Goal: Information Seeking & Learning: Compare options

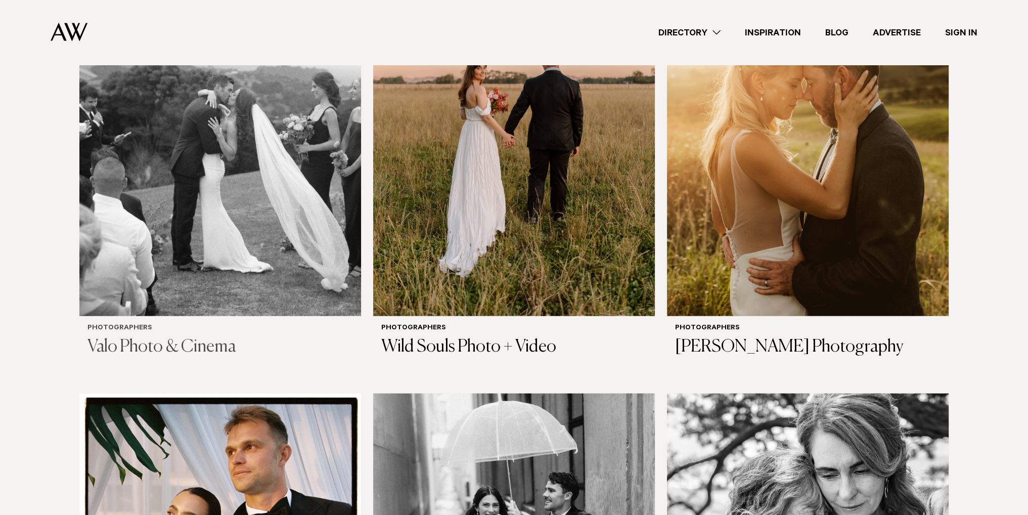
scroll to position [2984, 0]
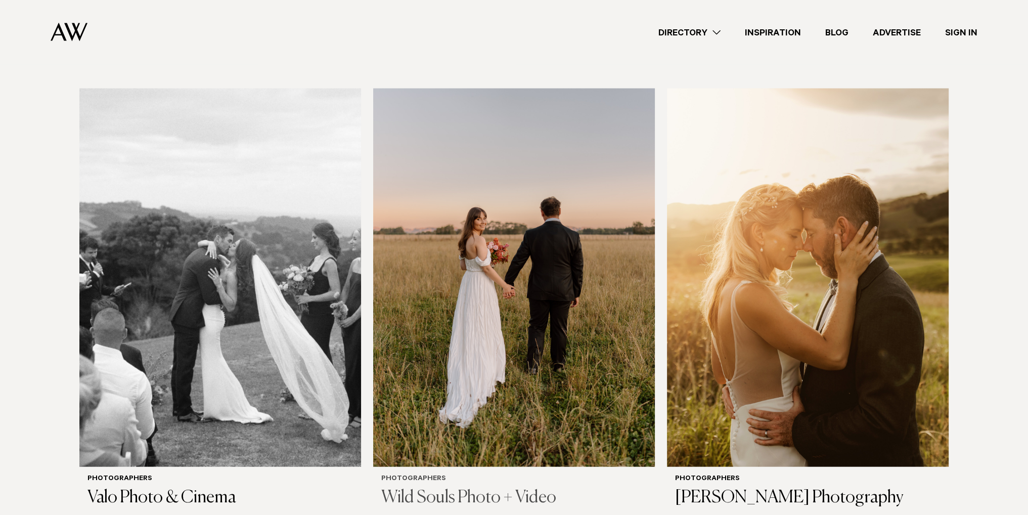
click at [483, 286] on img at bounding box center [514, 277] width 282 height 378
click at [726, 277] on img at bounding box center [808, 277] width 282 height 378
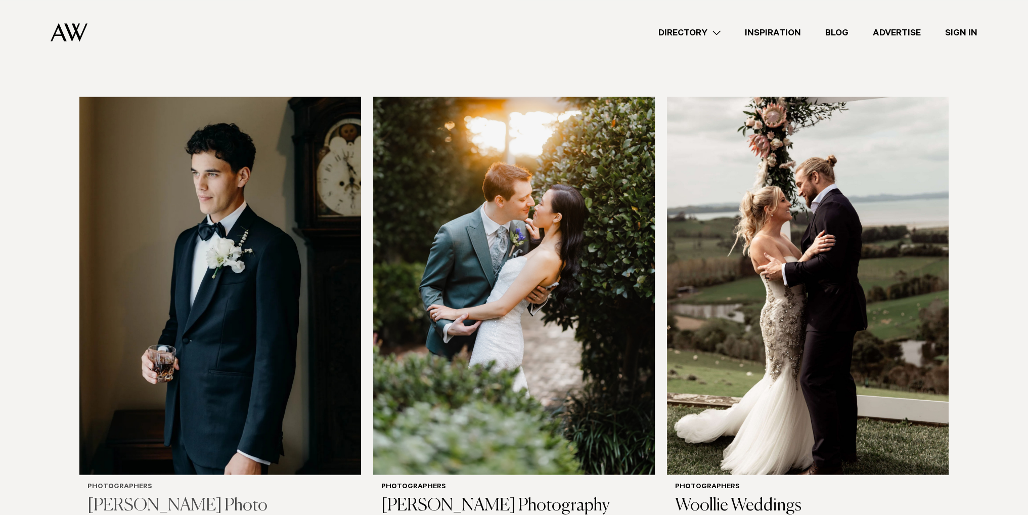
scroll to position [2478, 0]
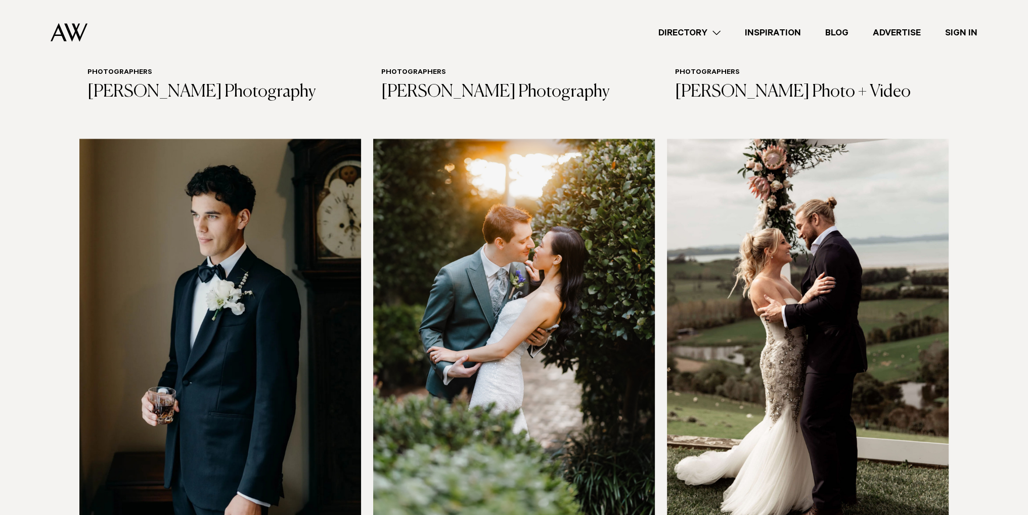
click at [273, 270] on img at bounding box center [220, 328] width 282 height 378
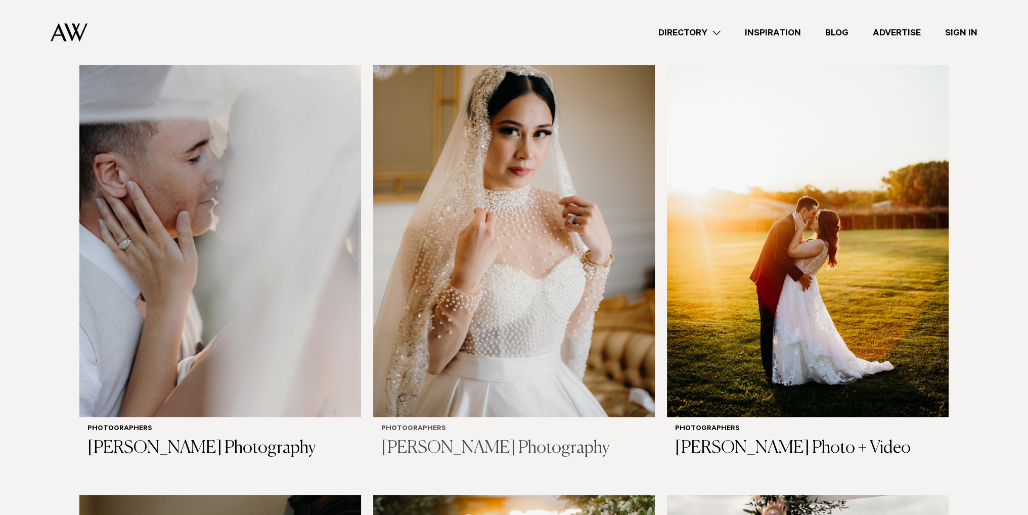
scroll to position [2073, 0]
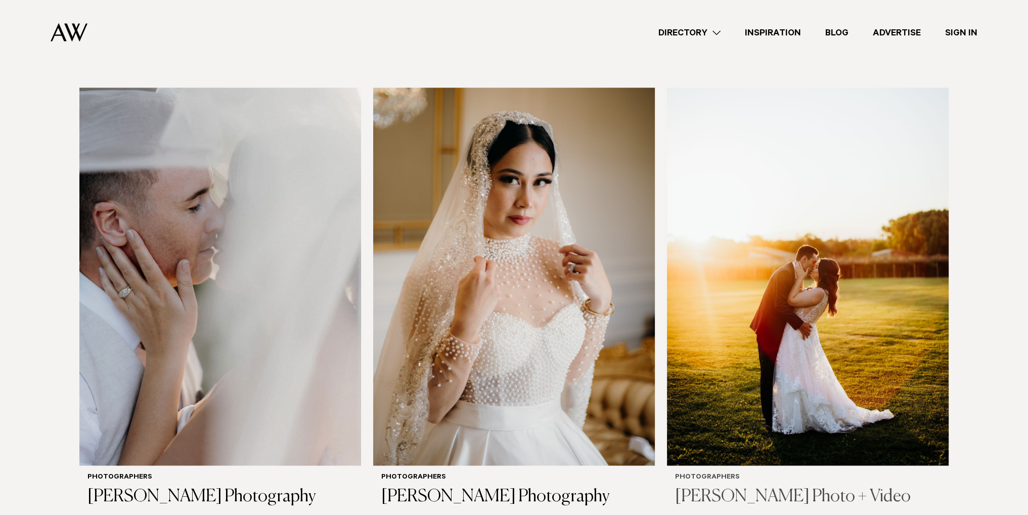
click at [770, 311] on img at bounding box center [808, 276] width 282 height 378
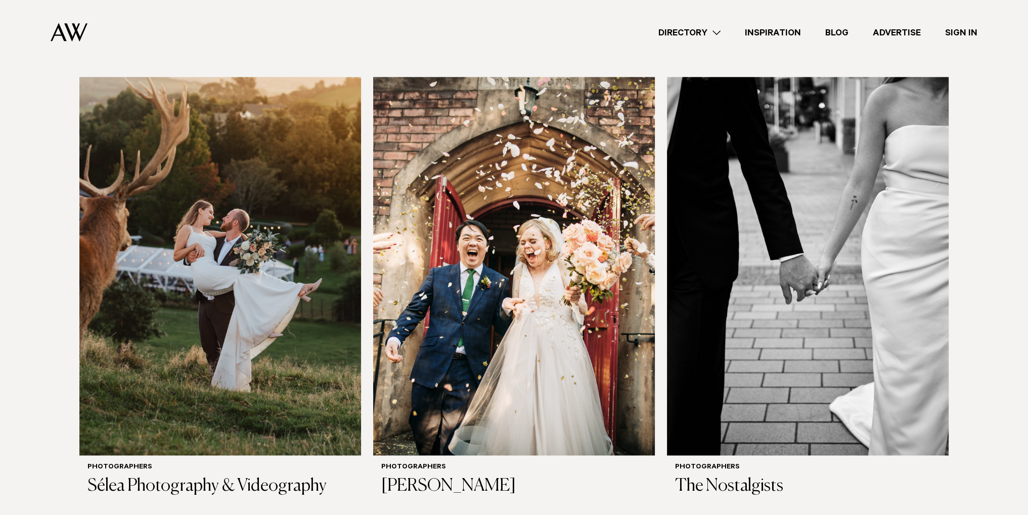
scroll to position [1618, 0]
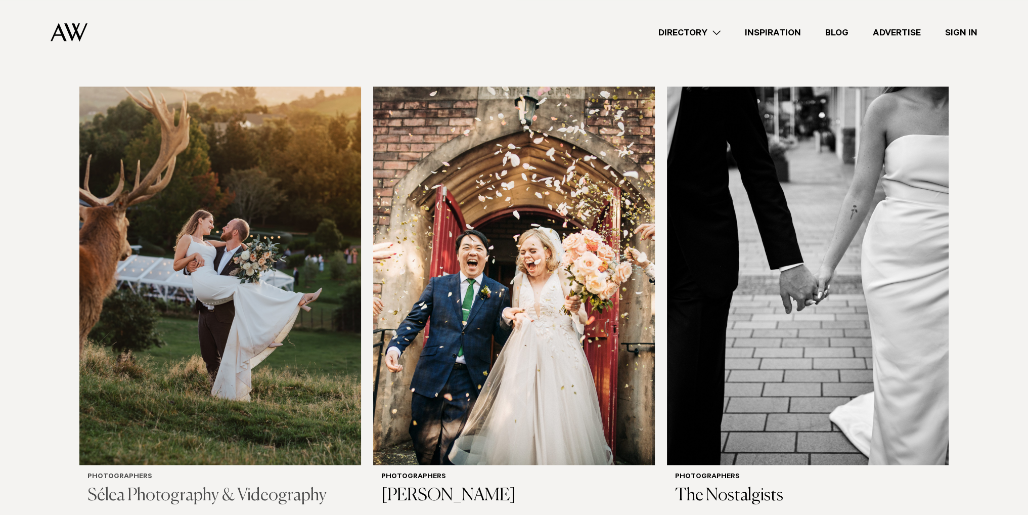
click at [246, 330] on img at bounding box center [220, 275] width 282 height 378
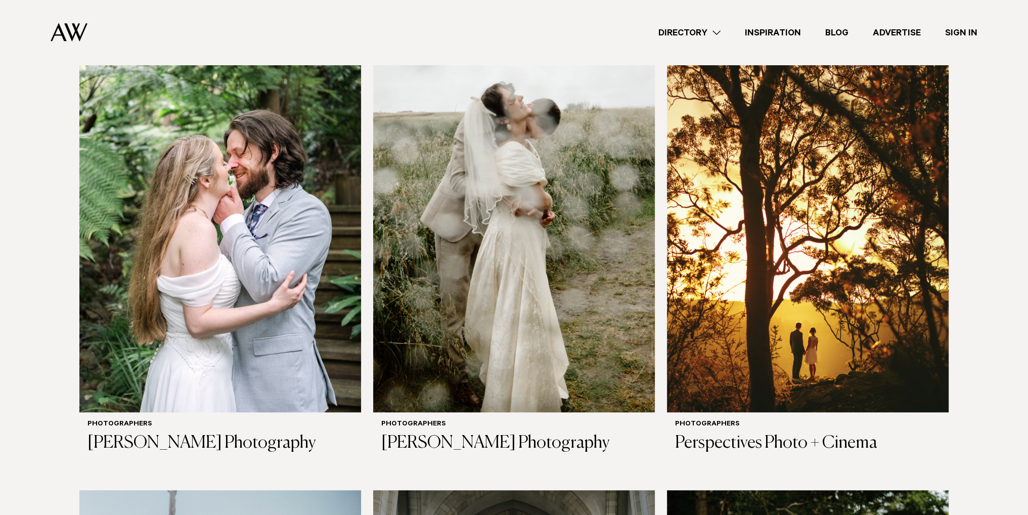
scroll to position [759, 0]
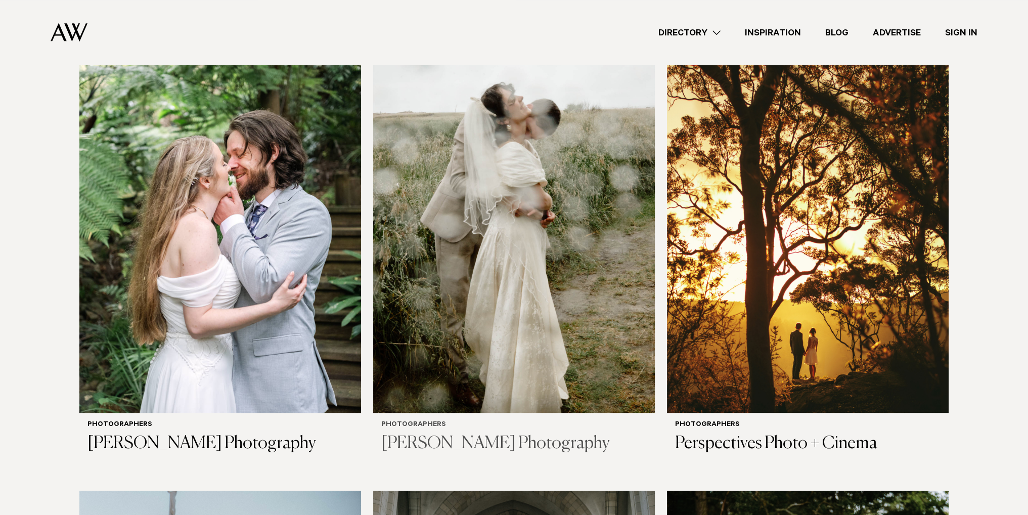
click at [463, 228] on img at bounding box center [514, 224] width 282 height 378
click at [764, 369] on img at bounding box center [808, 224] width 282 height 378
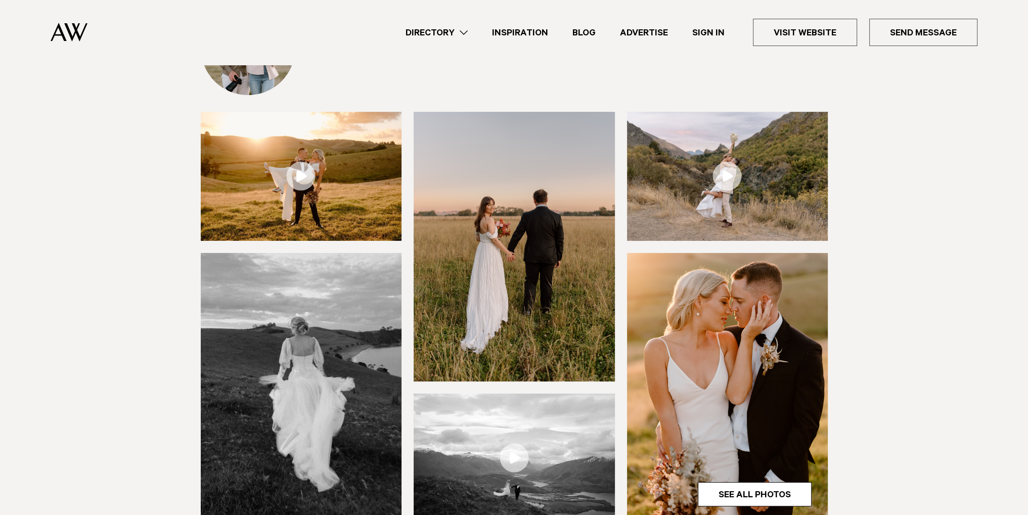
scroll to position [253, 0]
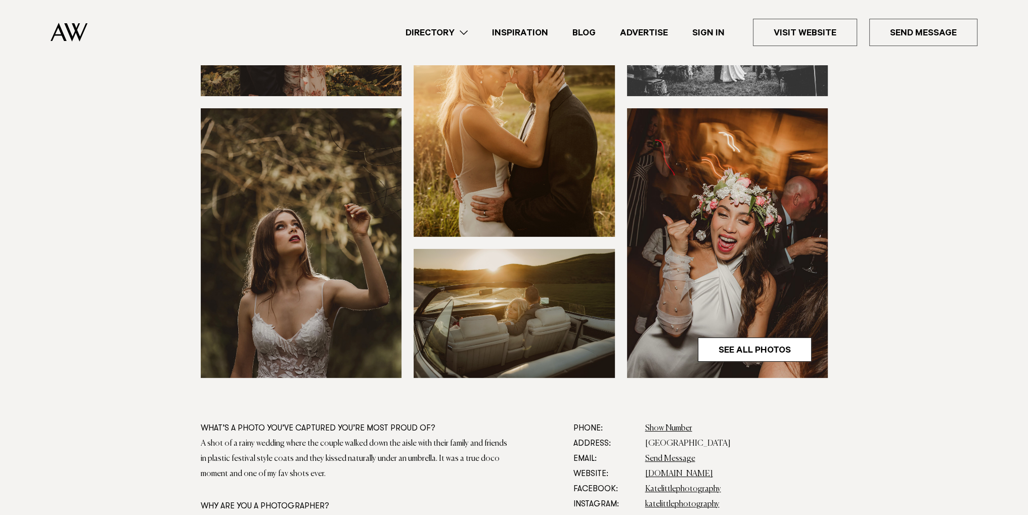
scroll to position [253, 0]
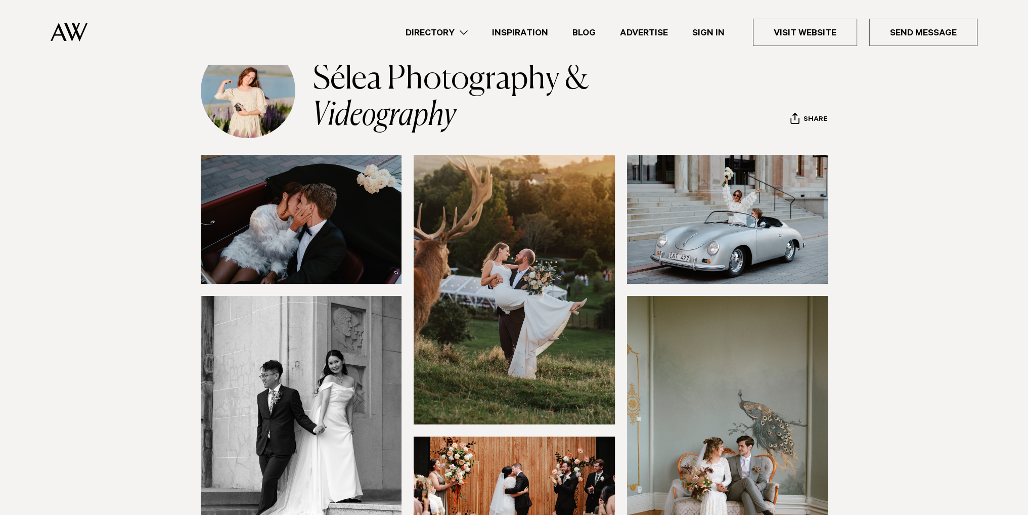
scroll to position [303, 0]
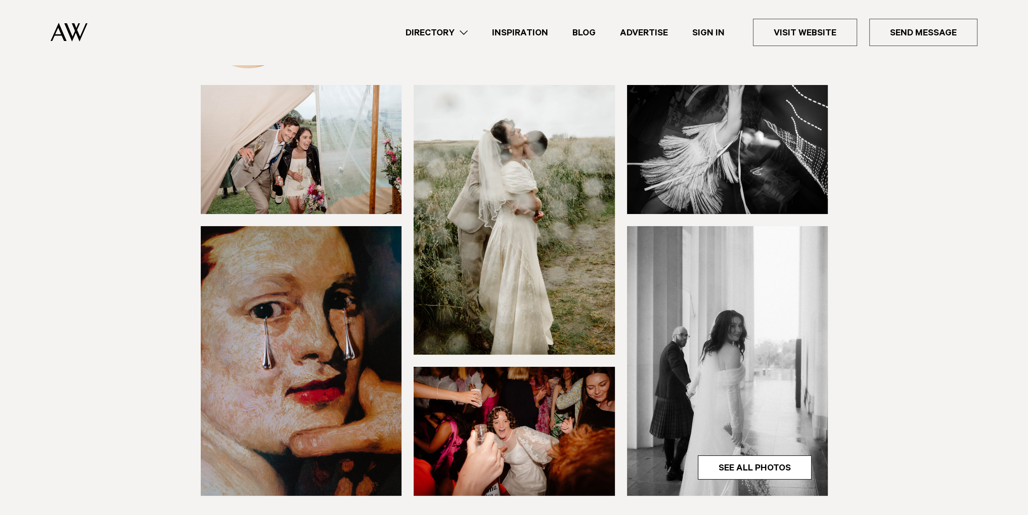
scroll to position [152, 0]
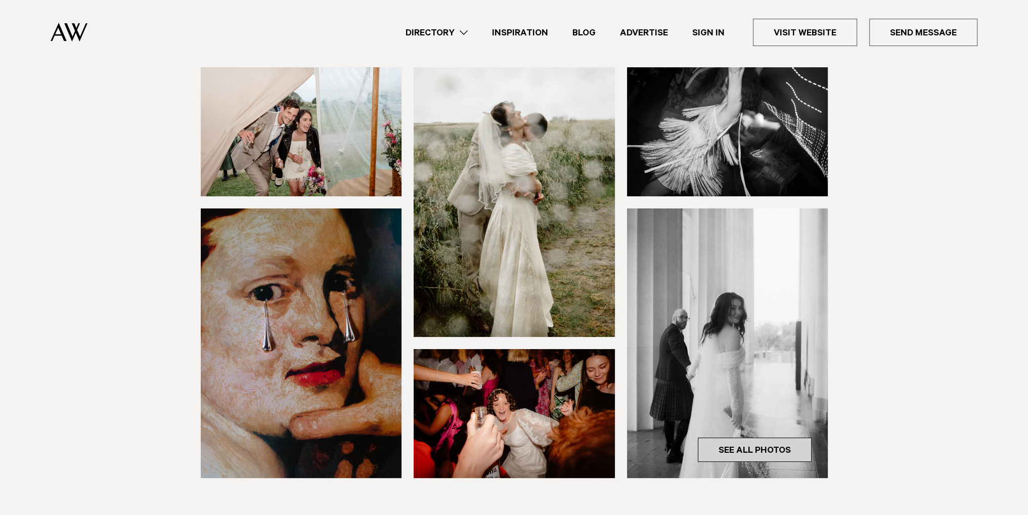
click at [769, 445] on link "See All Photos" at bounding box center [755, 449] width 114 height 24
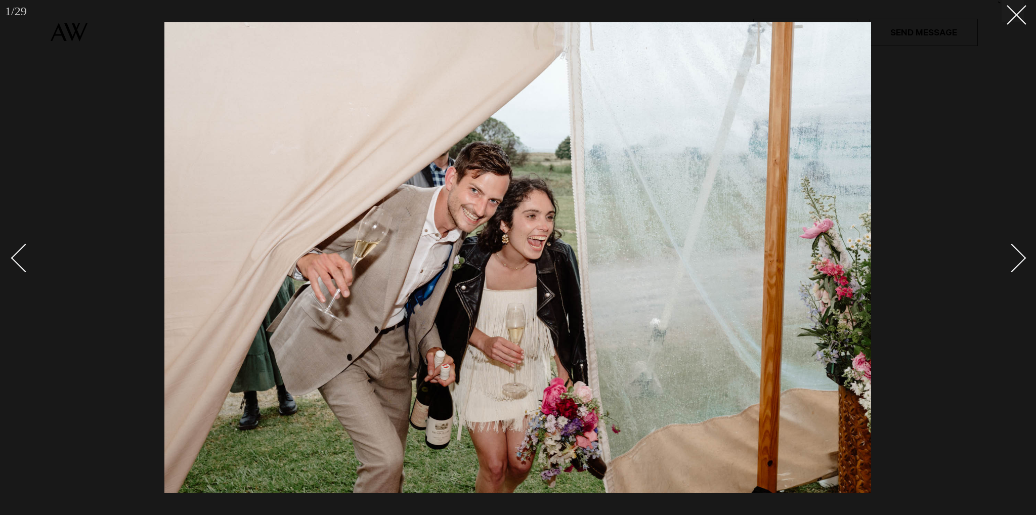
click at [1023, 259] on div "Next slide" at bounding box center [1011, 258] width 29 height 29
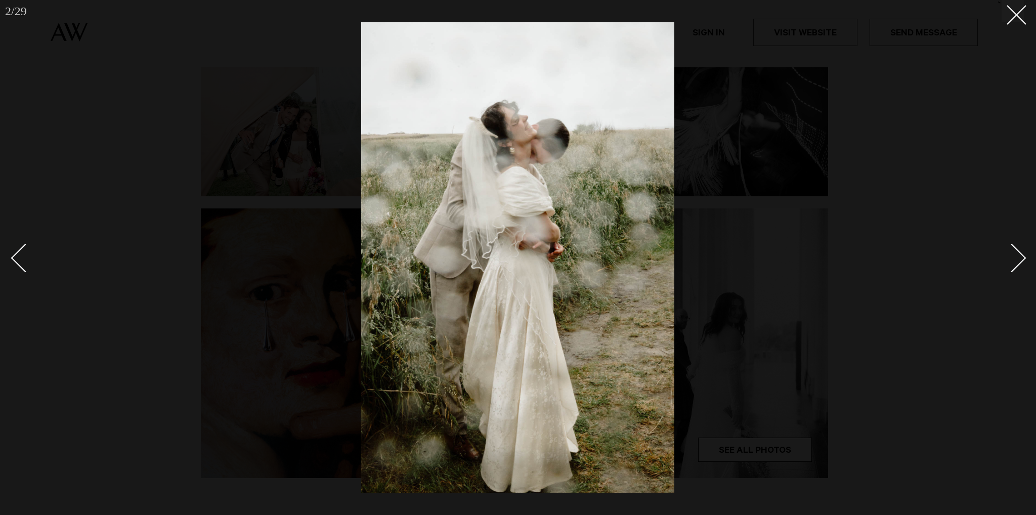
click at [1023, 259] on div "Next slide" at bounding box center [1011, 258] width 29 height 29
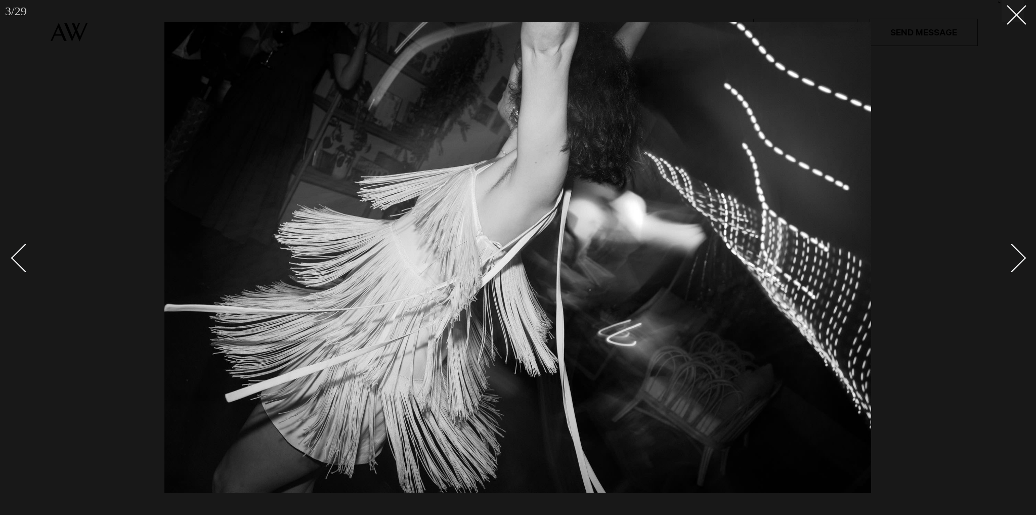
click at [1023, 259] on div "Next slide" at bounding box center [1011, 258] width 29 height 29
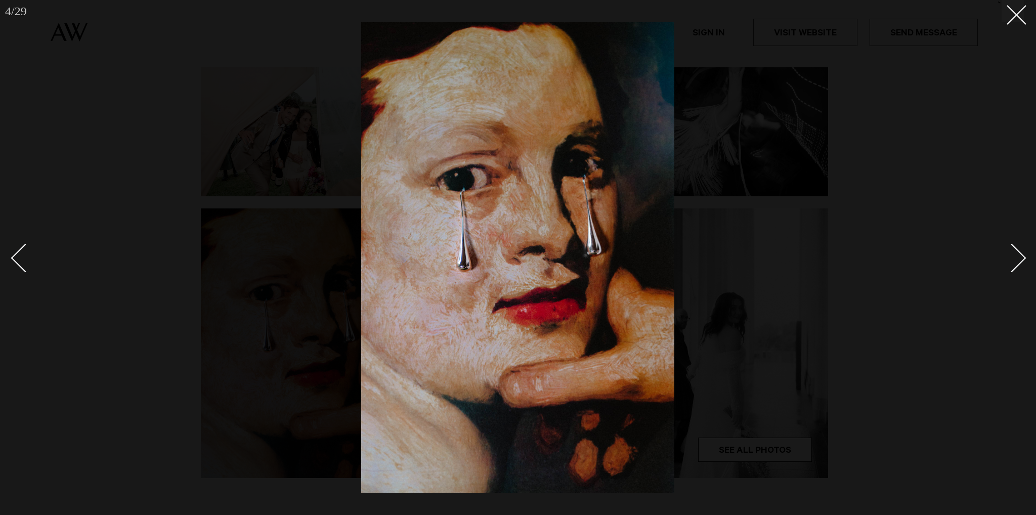
click at [1023, 259] on div "Next slide" at bounding box center [1011, 258] width 29 height 29
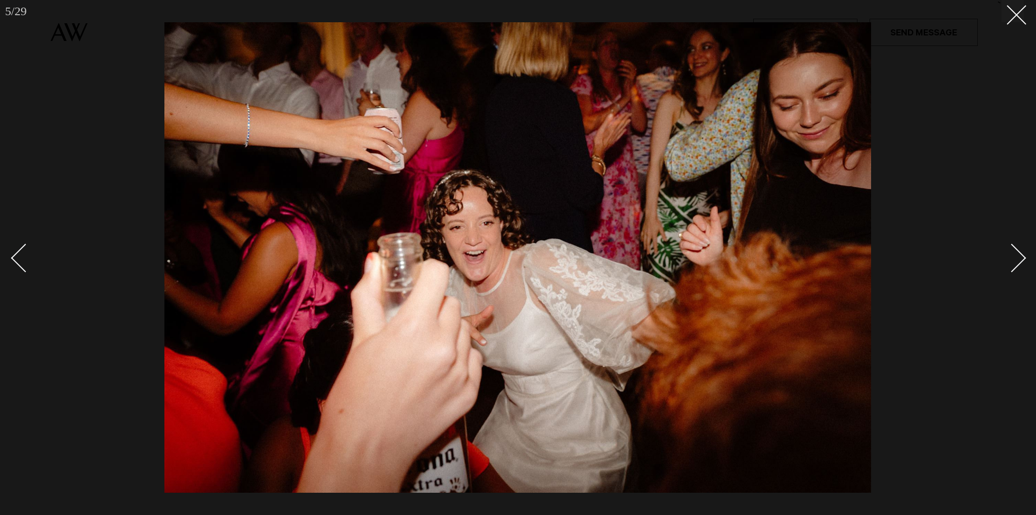
click at [1023, 259] on div "Next slide" at bounding box center [1011, 258] width 29 height 29
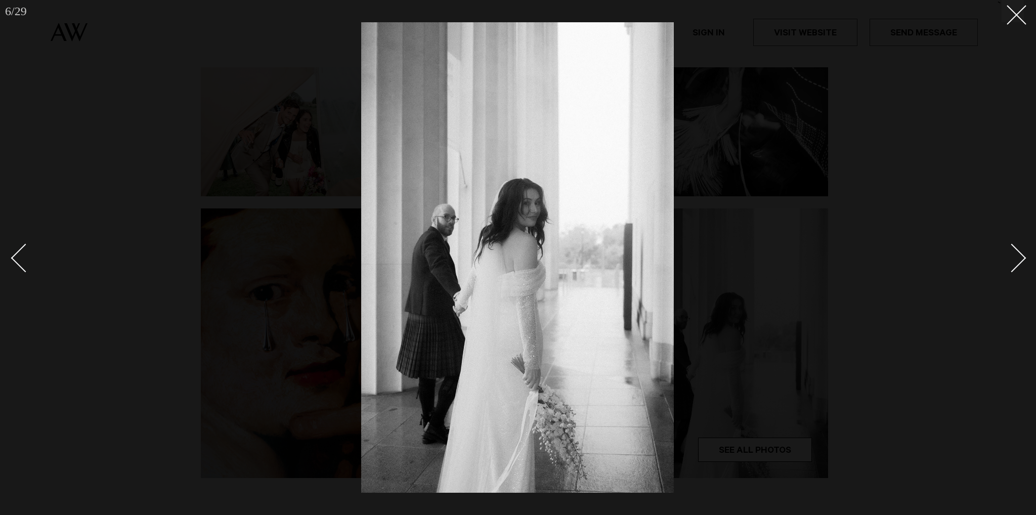
click at [1023, 259] on div "Next slide" at bounding box center [1011, 258] width 29 height 29
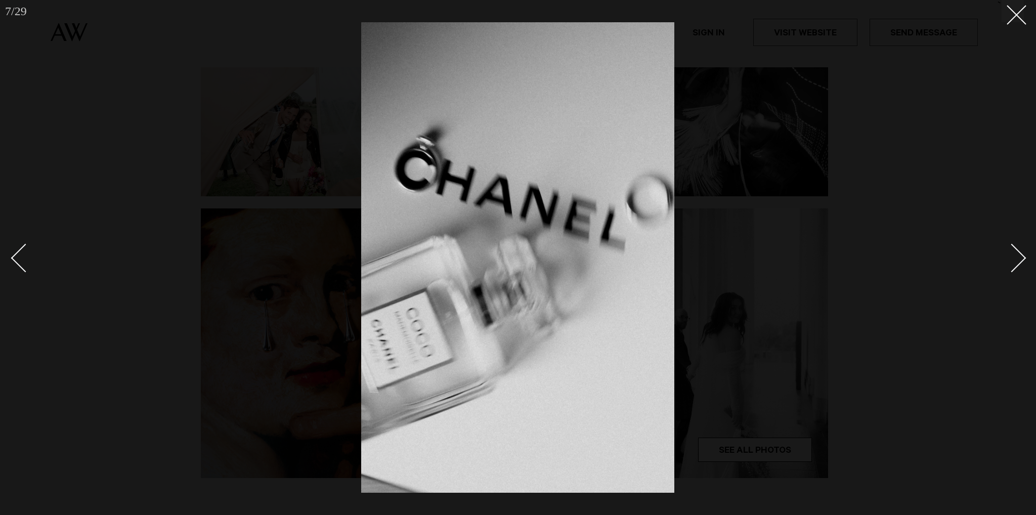
click at [1023, 259] on div "Next slide" at bounding box center [1011, 258] width 29 height 29
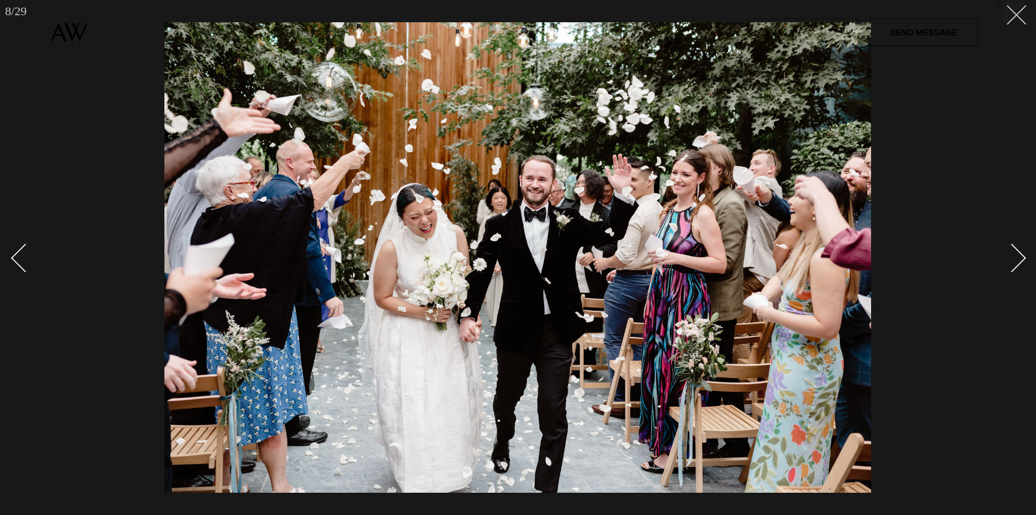
click at [1018, 21] on button at bounding box center [1012, 11] width 22 height 22
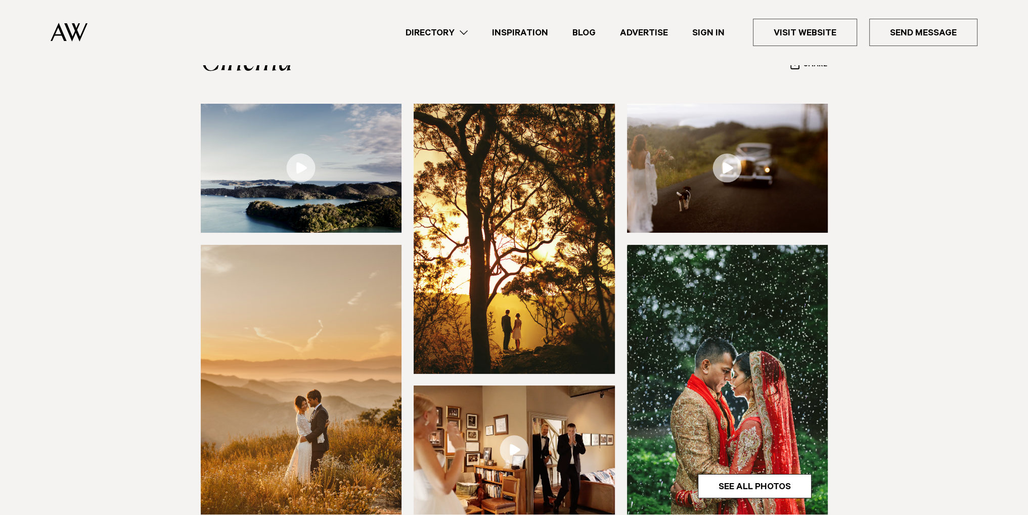
scroll to position [253, 0]
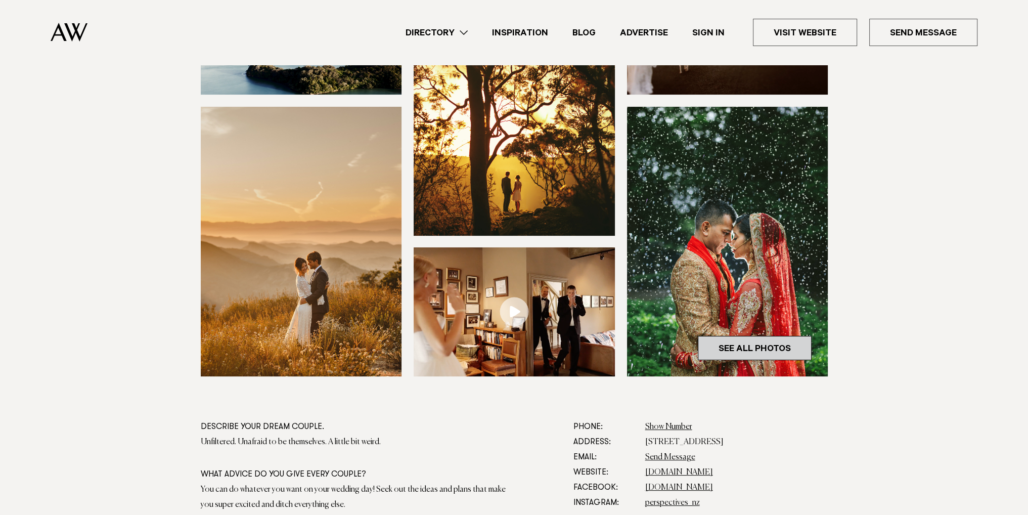
click at [777, 337] on link "See All Photos" at bounding box center [755, 348] width 114 height 24
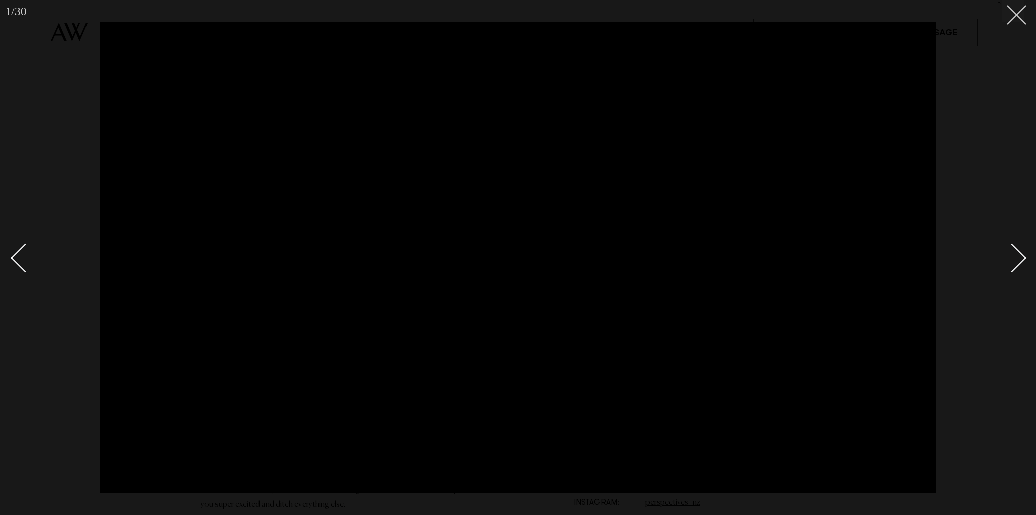
click at [1019, 12] on line at bounding box center [1016, 15] width 19 height 19
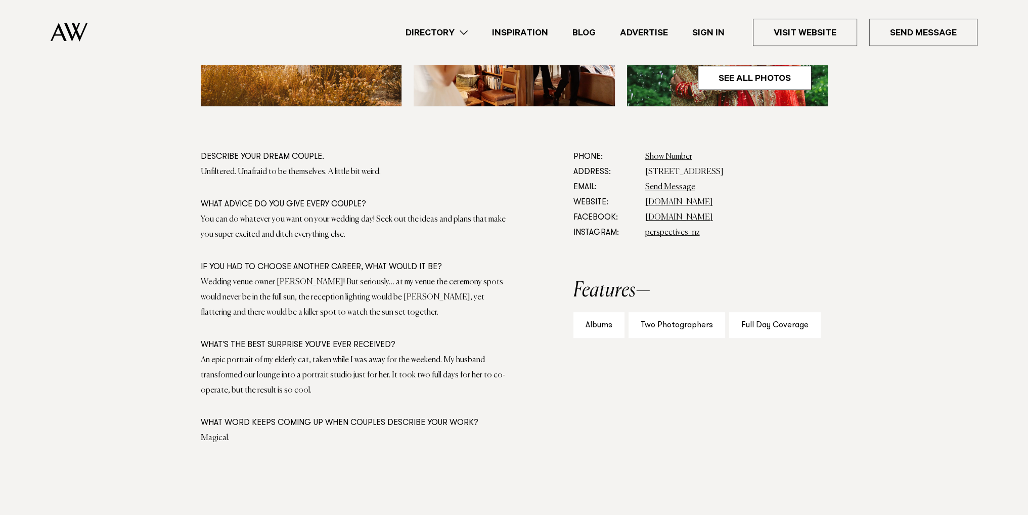
scroll to position [506, 0]
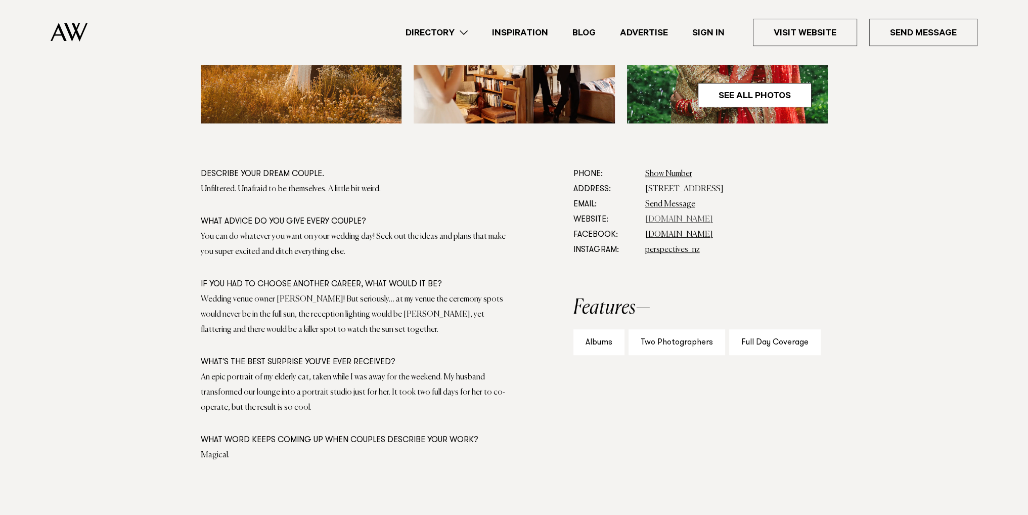
click at [680, 217] on link "perspectives.co.nz" at bounding box center [679, 219] width 68 height 8
click at [453, 33] on link "Directory" at bounding box center [436, 33] width 86 height 14
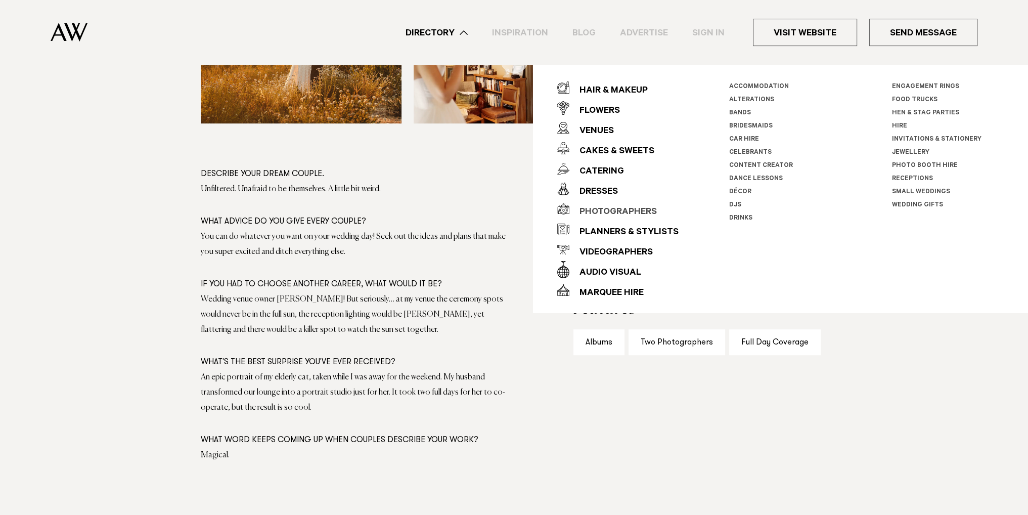
click at [646, 210] on div "Photographers" at bounding box center [612, 212] width 87 height 20
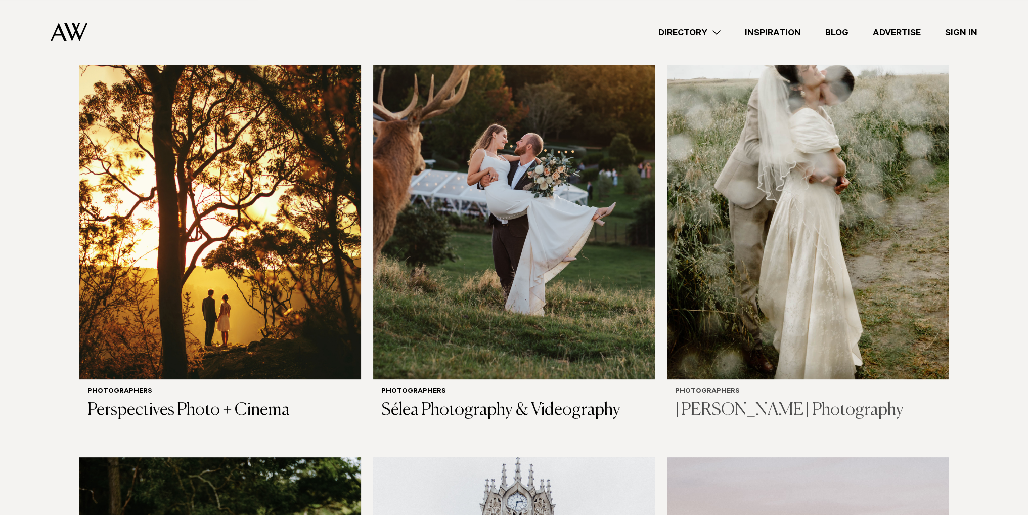
scroll to position [354, 0]
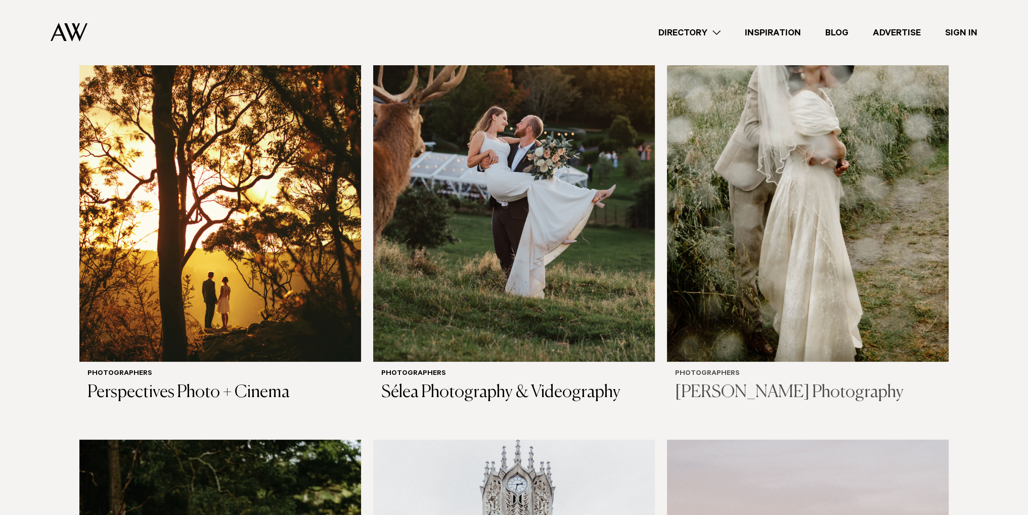
click at [778, 252] on img at bounding box center [808, 172] width 282 height 378
click at [692, 35] on link "Directory" at bounding box center [689, 33] width 86 height 14
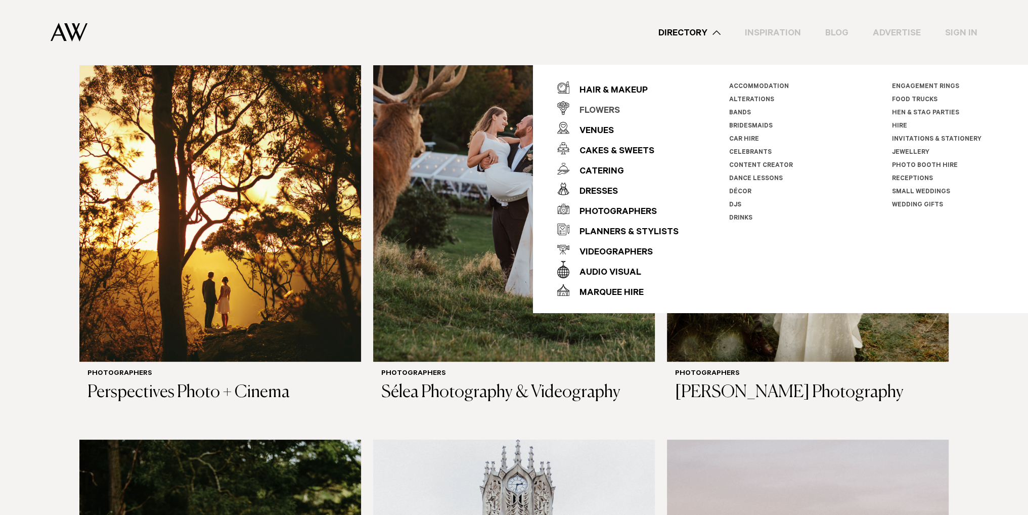
click at [600, 108] on div "Flowers" at bounding box center [594, 111] width 51 height 20
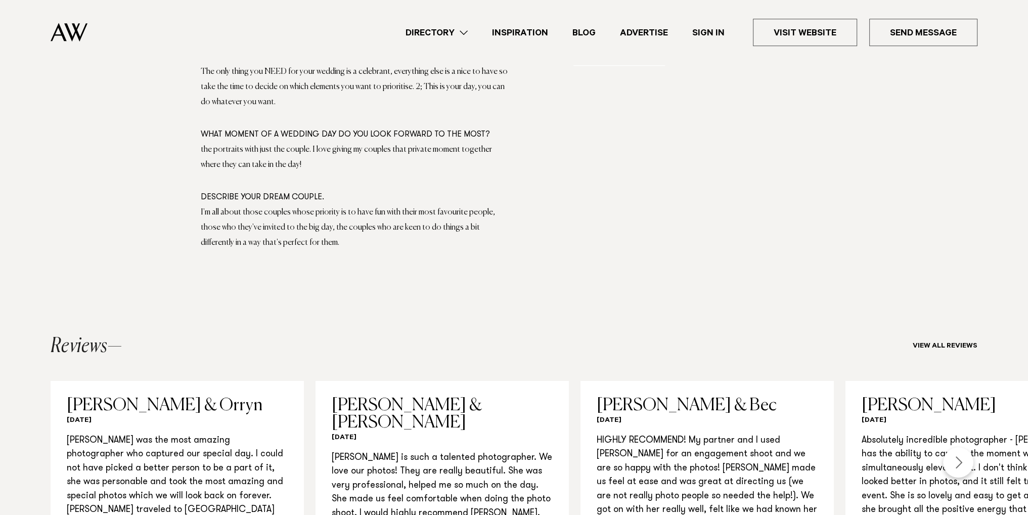
scroll to position [506, 0]
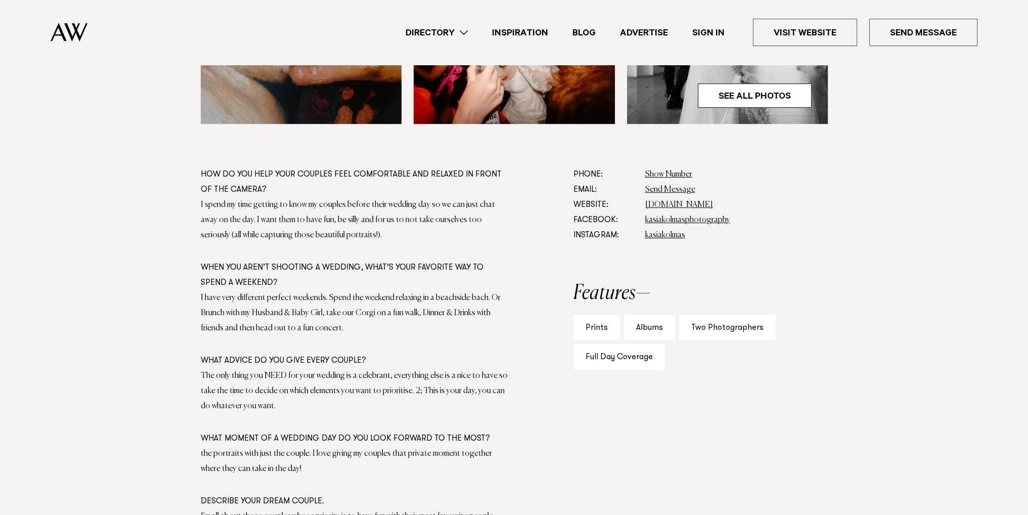
click at [663, 198] on dd "[DOMAIN_NAME]" at bounding box center [736, 204] width 183 height 15
click at [665, 202] on link "[DOMAIN_NAME]" at bounding box center [679, 205] width 68 height 8
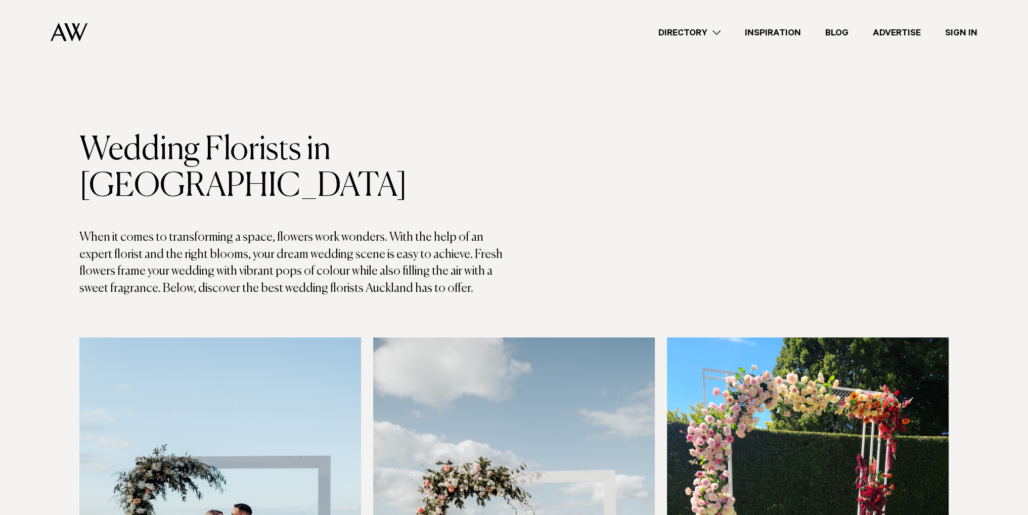
click at [694, 35] on link "Directory" at bounding box center [689, 33] width 86 height 14
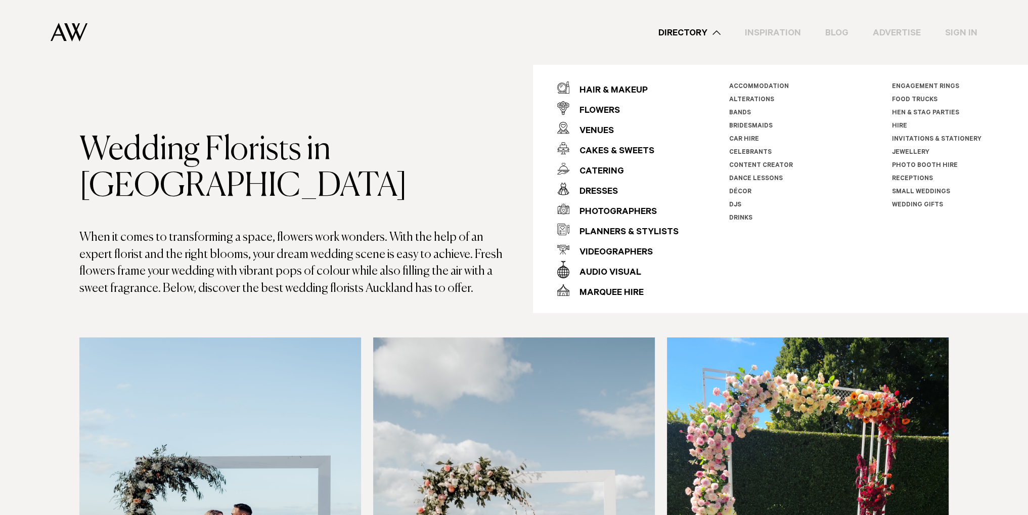
click at [629, 77] on div "Hair & Makeup Flowers Venues Cakes & Sweets" at bounding box center [780, 189] width 495 height 248
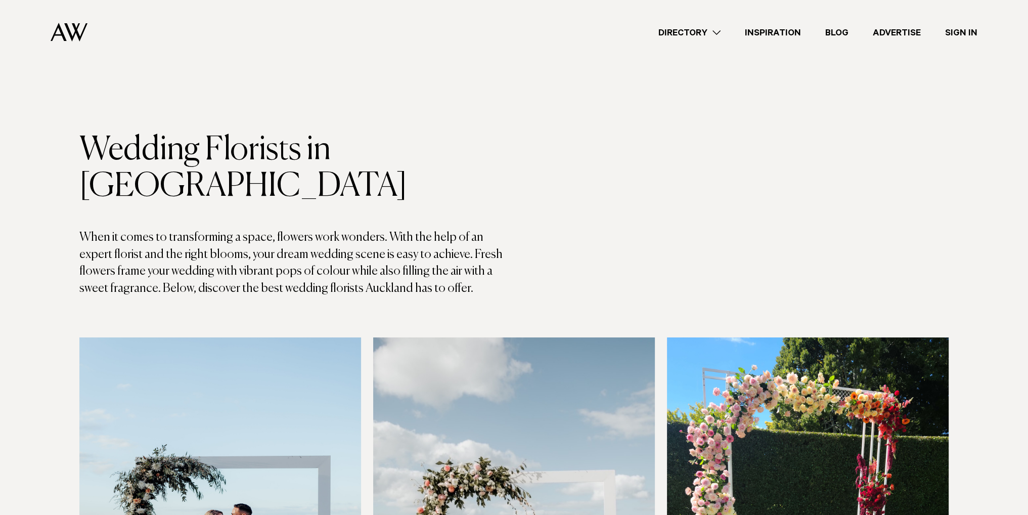
click at [677, 33] on link "Directory" at bounding box center [689, 33] width 86 height 14
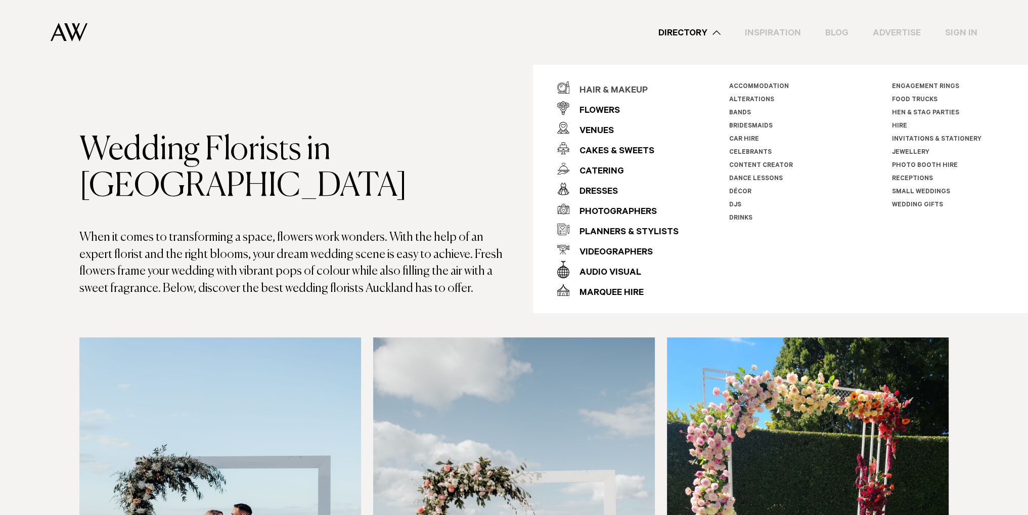
click at [628, 87] on div "Hair & Makeup" at bounding box center [608, 91] width 78 height 20
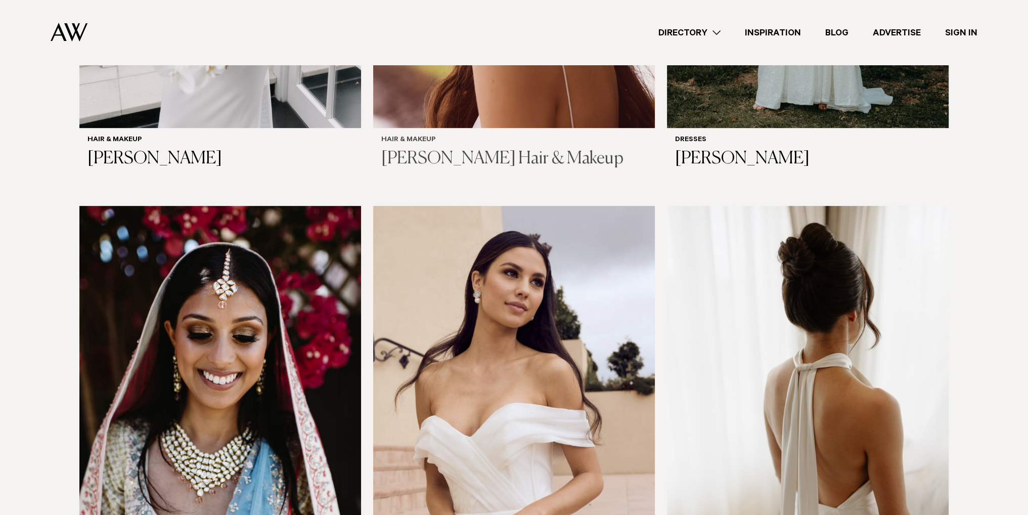
scroll to position [253, 0]
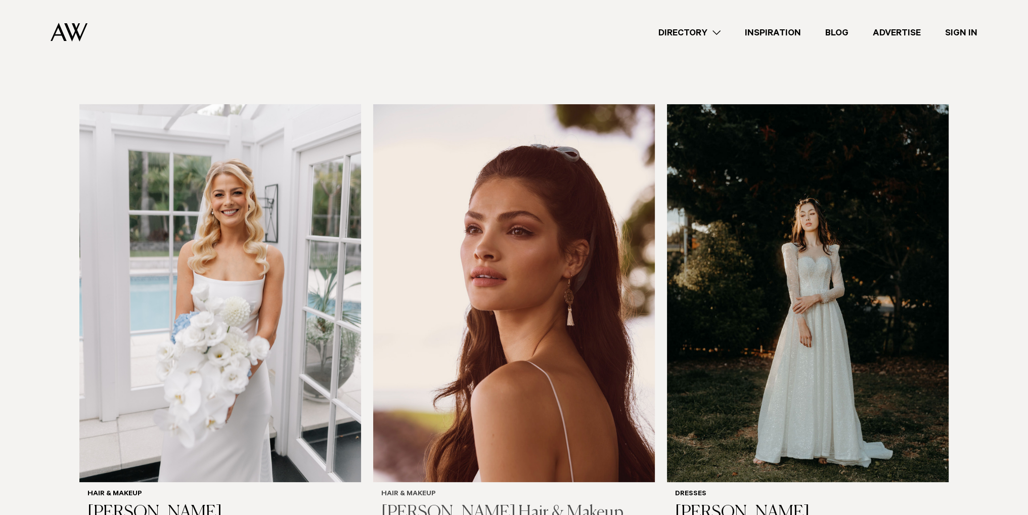
click at [618, 189] on img at bounding box center [514, 293] width 282 height 378
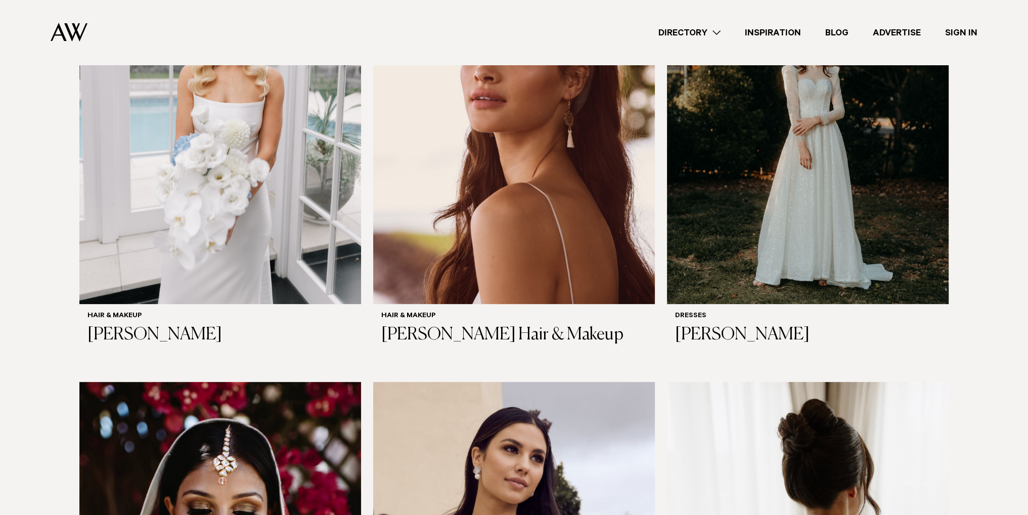
scroll to position [303, 0]
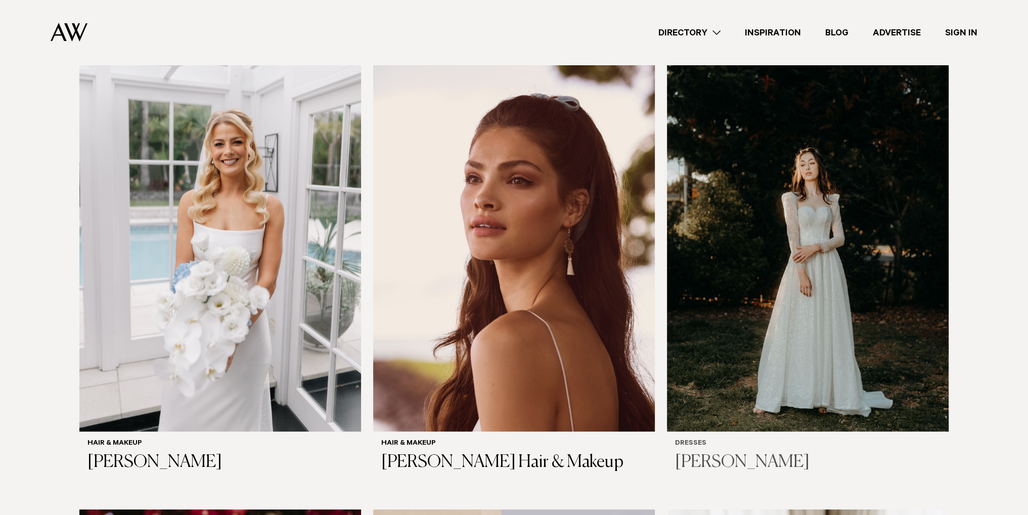
click at [699, 269] on img at bounding box center [808, 243] width 282 height 378
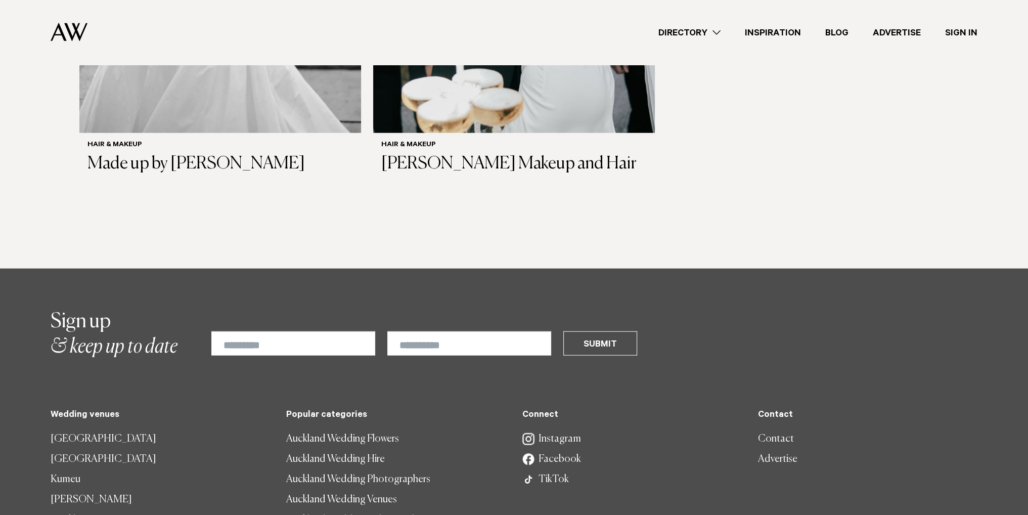
scroll to position [3338, 0]
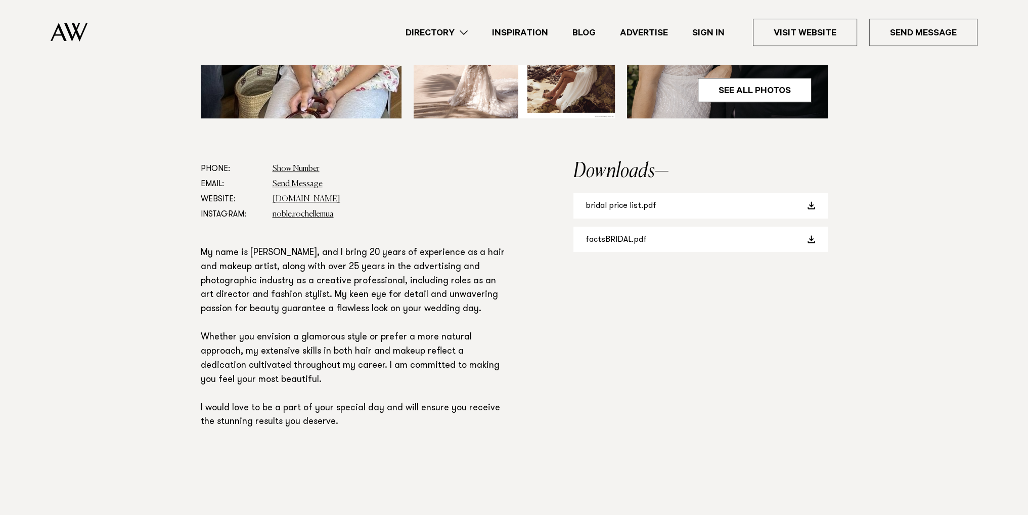
scroll to position [556, 0]
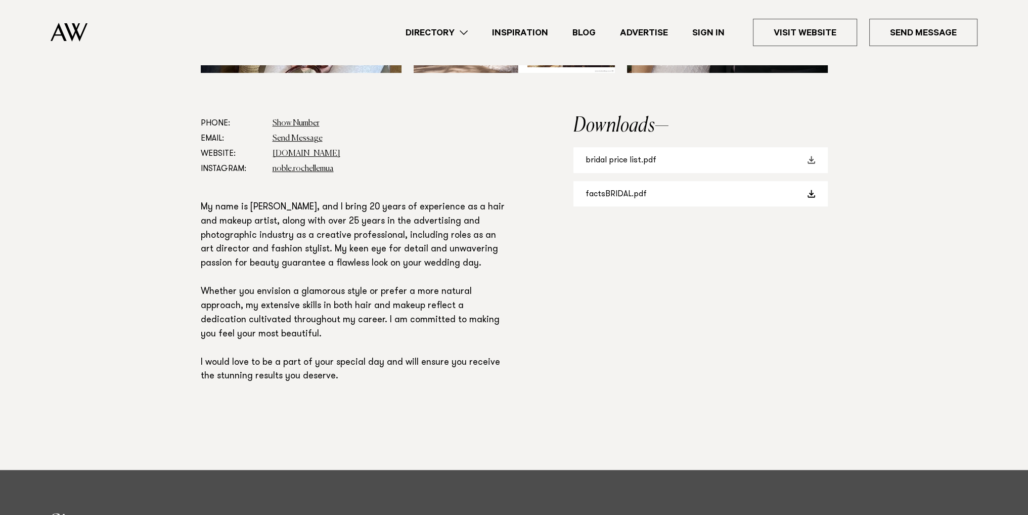
click at [626, 161] on link "bridal price list.pdf" at bounding box center [700, 160] width 254 height 26
click at [321, 204] on p "My name is Rochelle, and I bring 20 years of experience as a hair and makeup ar…" at bounding box center [354, 293] width 307 height 184
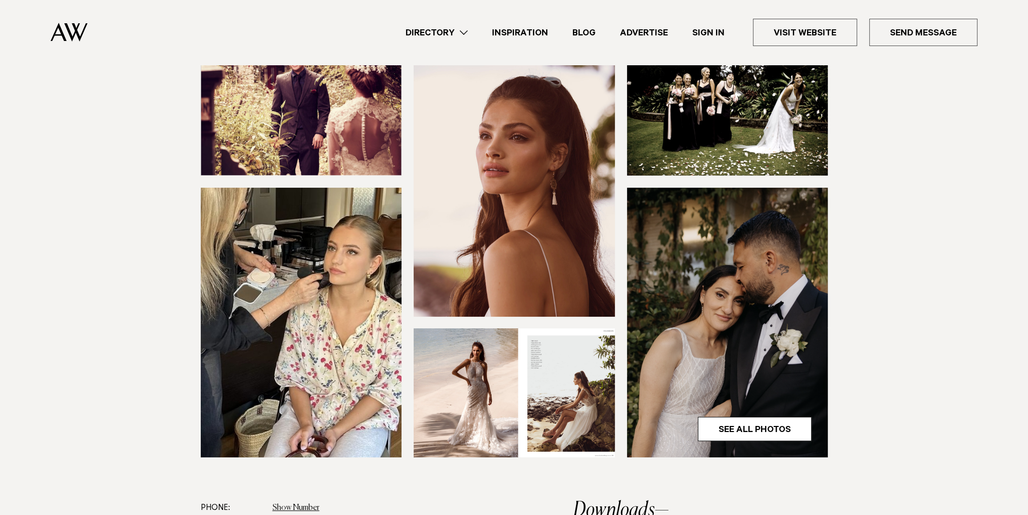
scroll to position [202, 0]
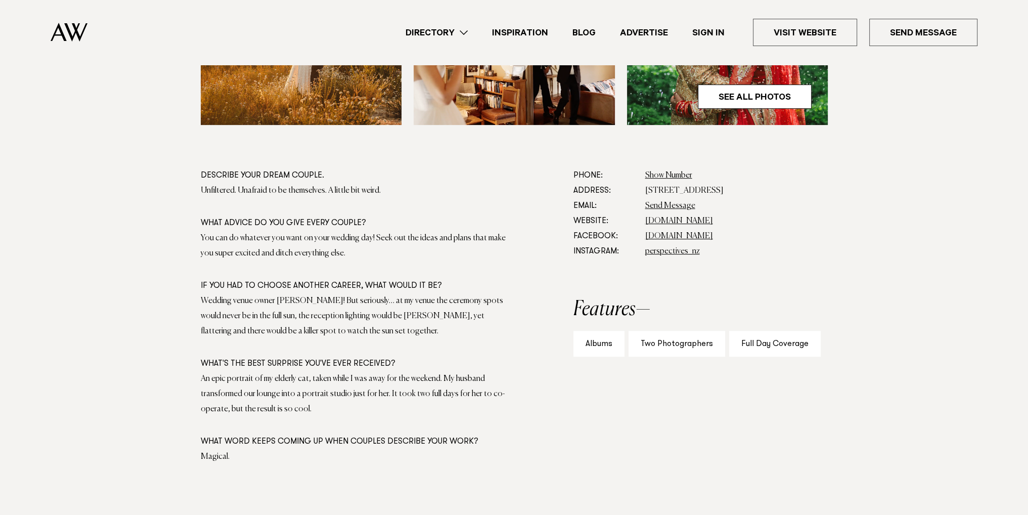
scroll to position [506, 0]
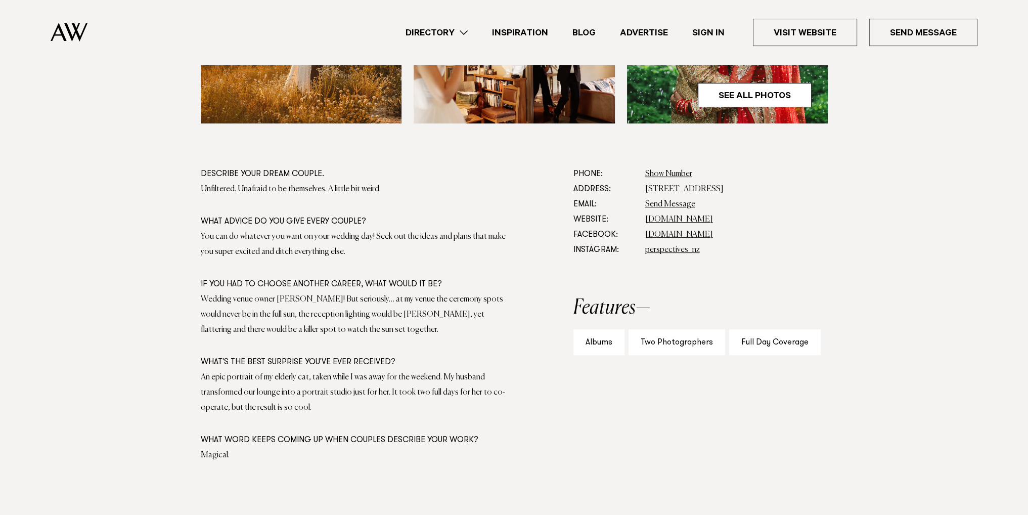
click at [435, 26] on link "Directory" at bounding box center [436, 33] width 86 height 14
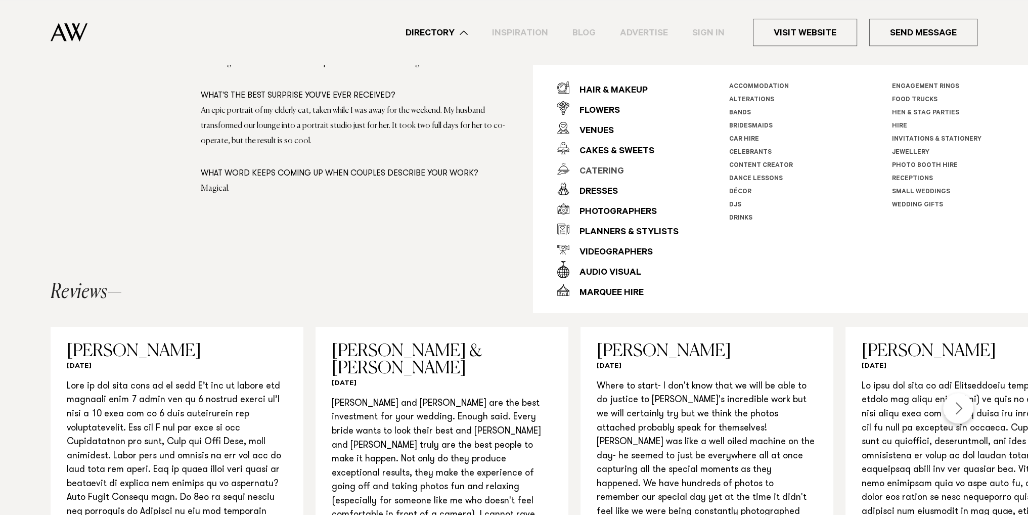
scroll to position [809, 0]
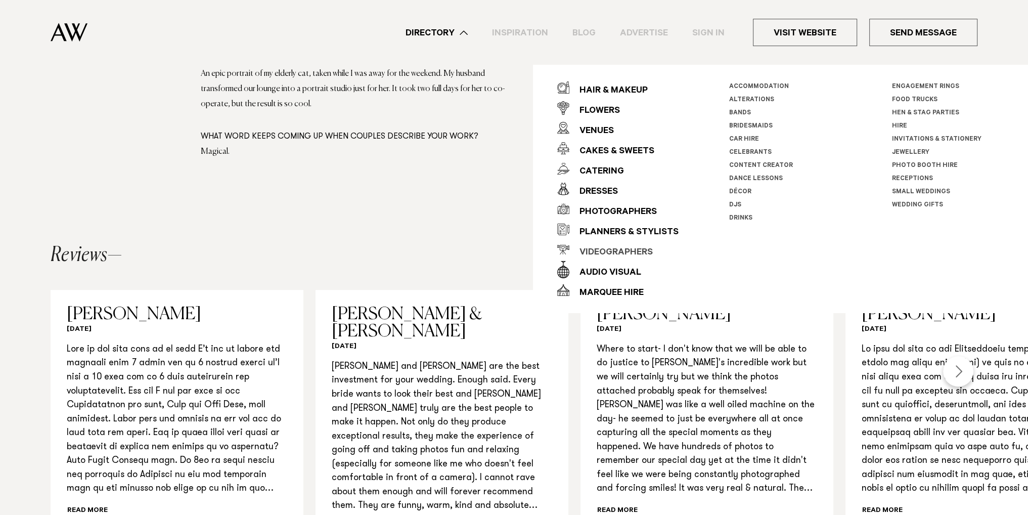
click at [638, 253] on div "Videographers" at bounding box center [610, 253] width 83 height 20
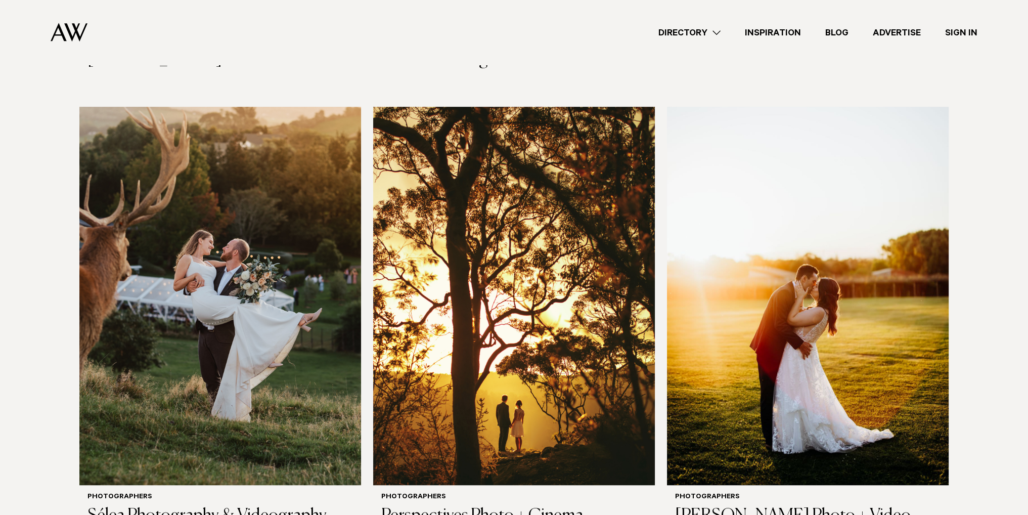
scroll to position [759, 0]
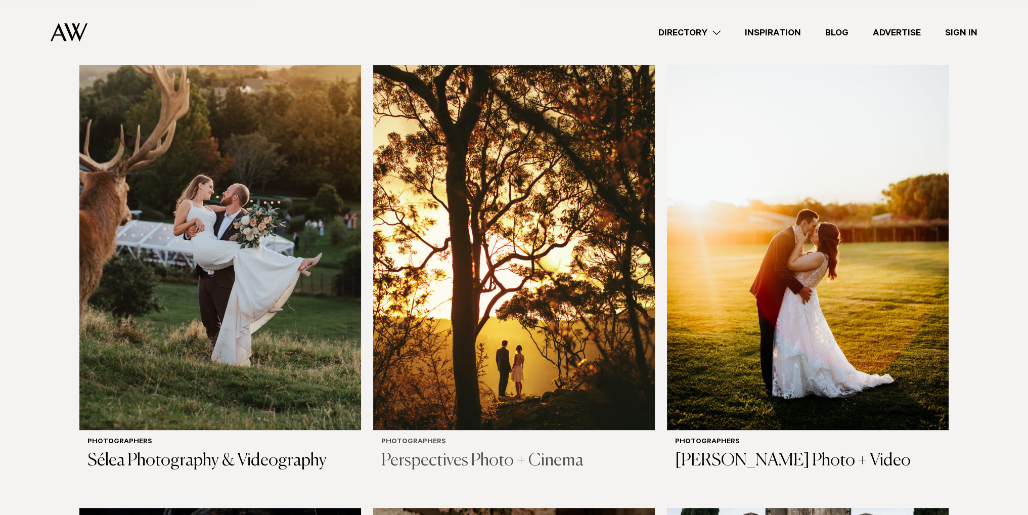
click at [570, 279] on img at bounding box center [514, 241] width 282 height 378
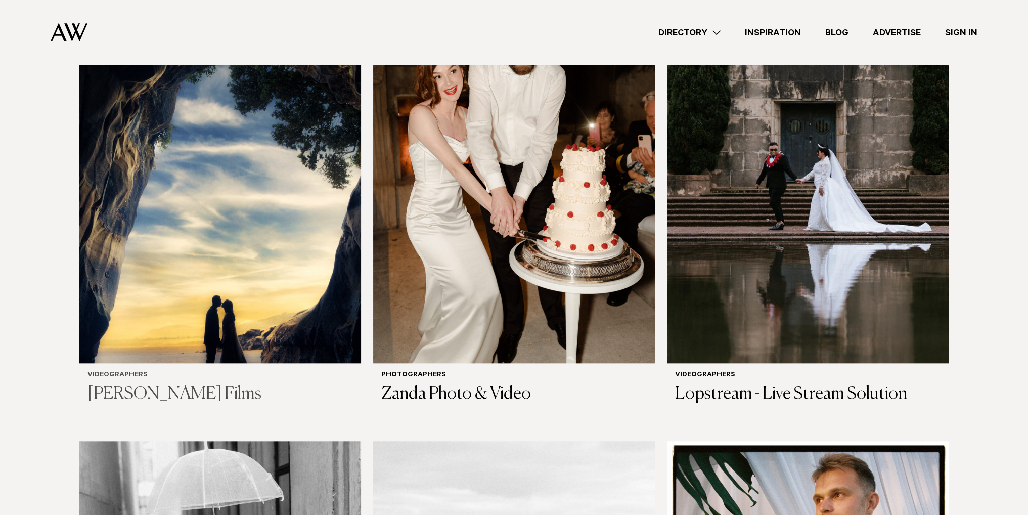
scroll to position [1264, 0]
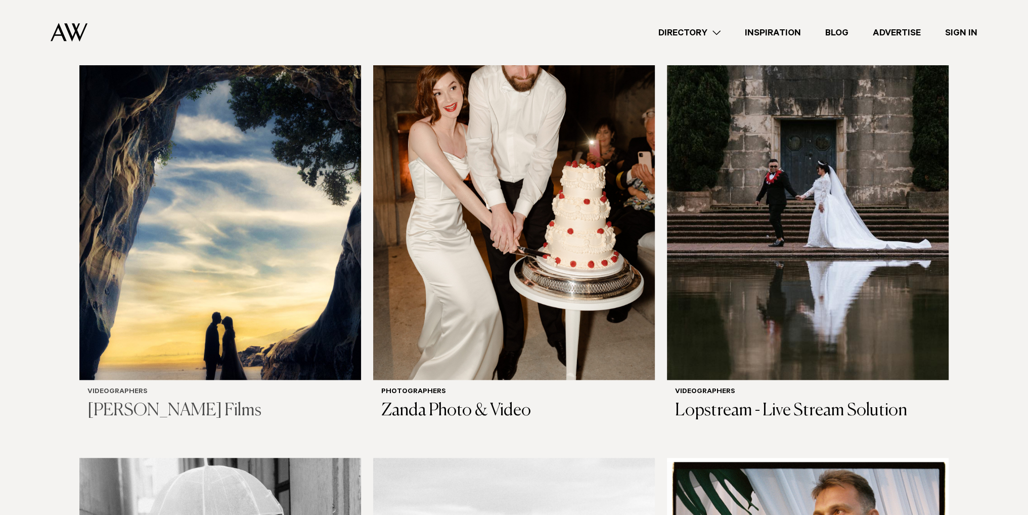
click at [274, 257] on img at bounding box center [220, 191] width 282 height 378
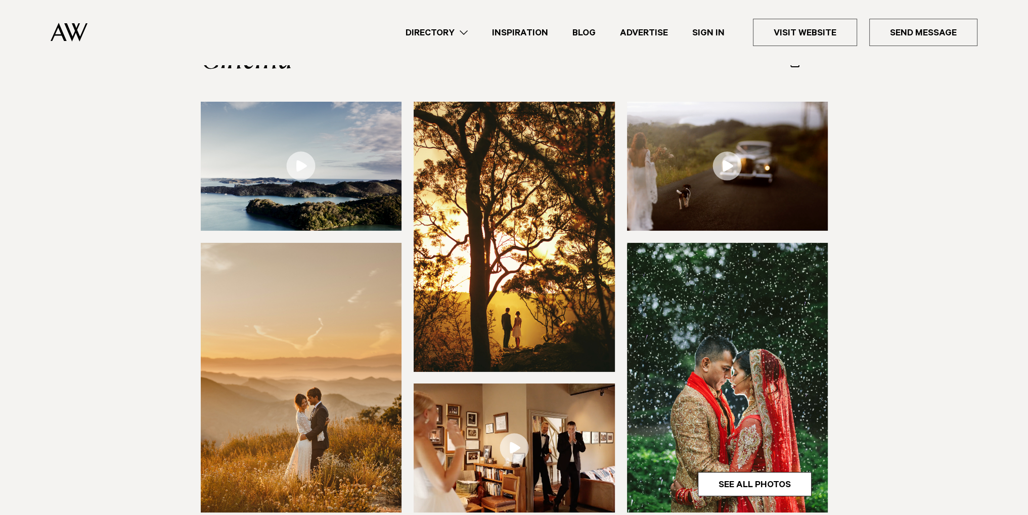
scroll to position [101, 0]
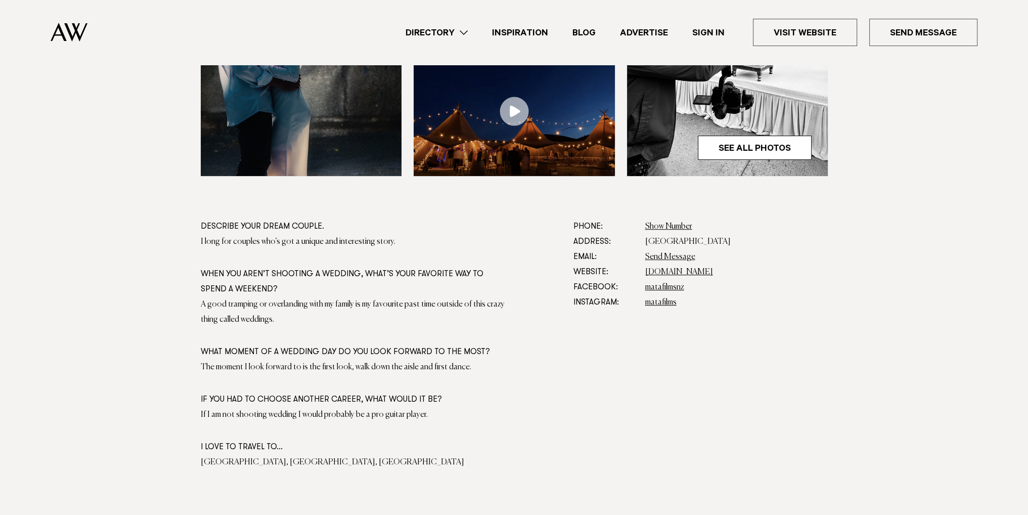
scroll to position [455, 0]
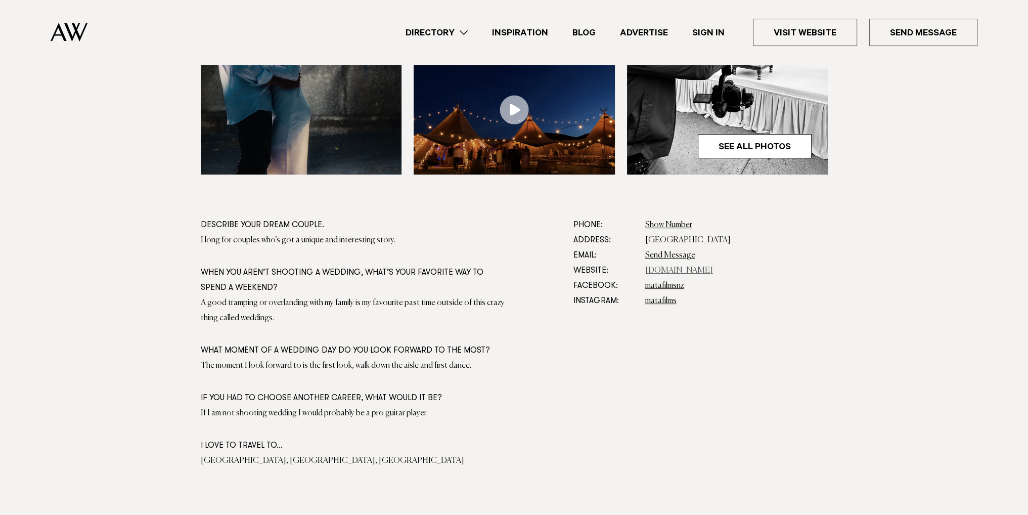
click at [665, 269] on link "[DOMAIN_NAME]" at bounding box center [679, 270] width 68 height 8
click at [425, 24] on ul "Directory Hair & Makeup Flowers Venues Cakes & Sweets" at bounding box center [685, 32] width 584 height 27
click at [437, 33] on link "Directory" at bounding box center [436, 33] width 86 height 14
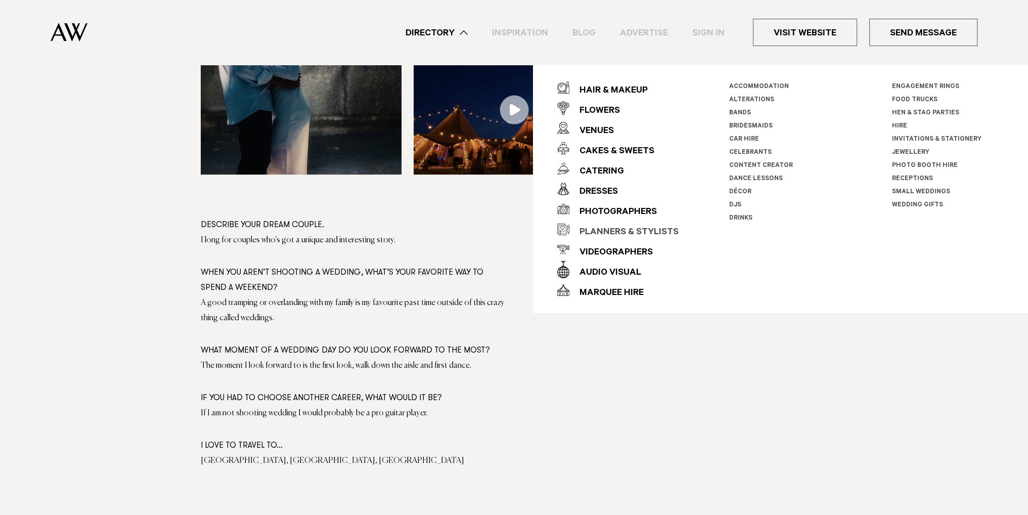
click at [583, 227] on div "Planners & Stylists" at bounding box center [623, 233] width 109 height 20
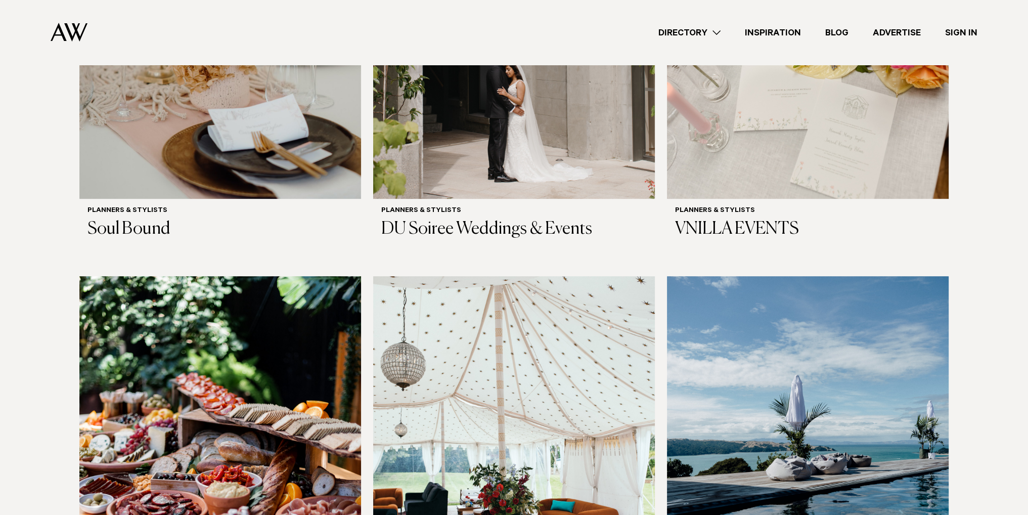
scroll to position [759, 0]
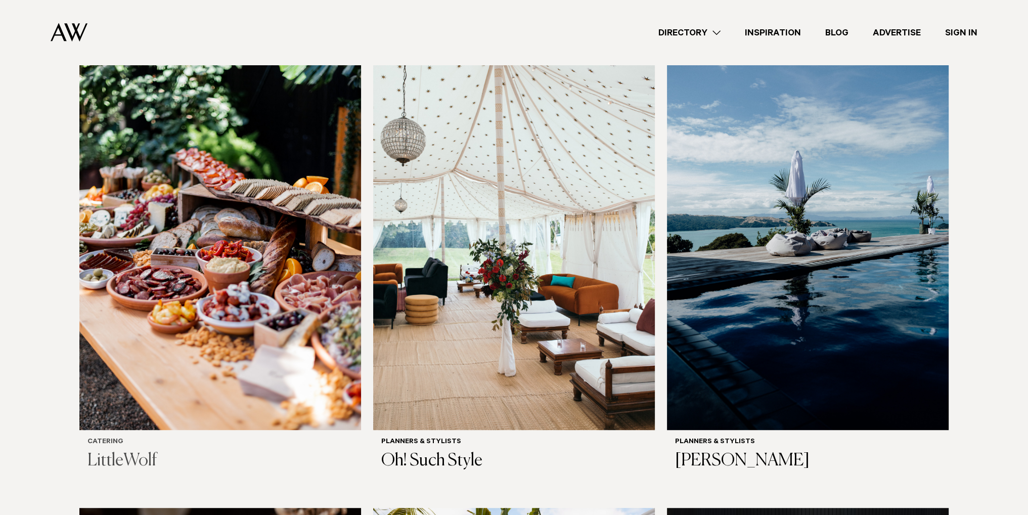
click at [234, 254] on img at bounding box center [220, 241] width 282 height 378
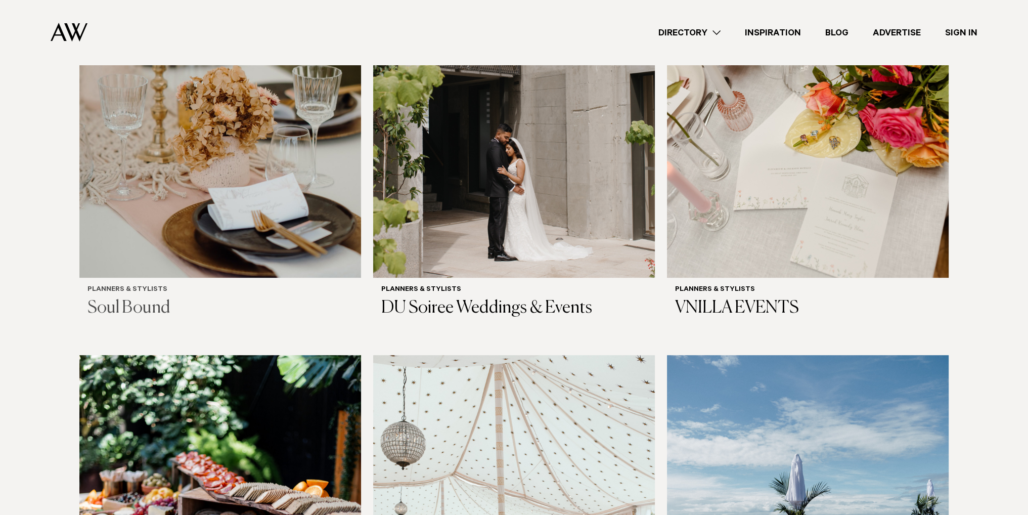
click at [229, 193] on img at bounding box center [220, 88] width 282 height 378
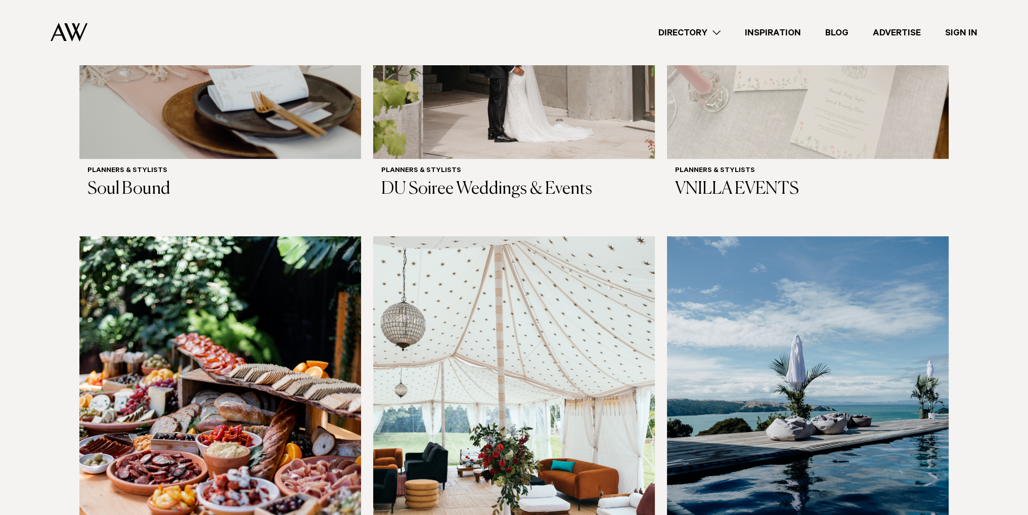
scroll to position [759, 0]
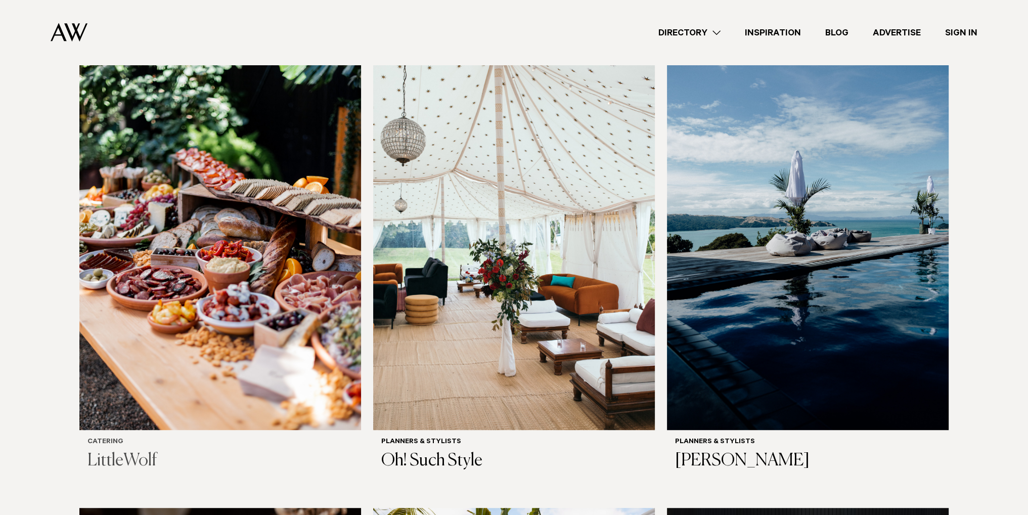
click at [249, 212] on img at bounding box center [220, 241] width 282 height 378
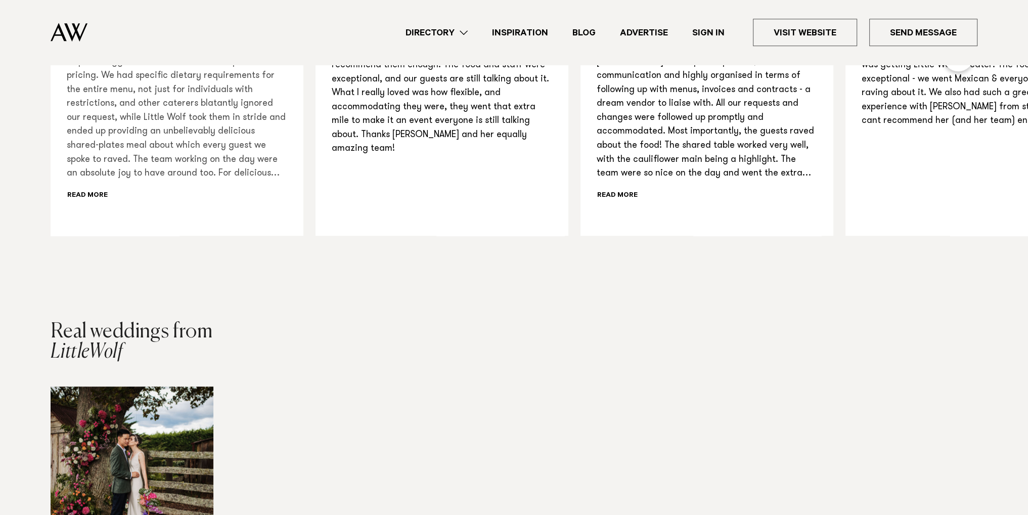
scroll to position [1416, 0]
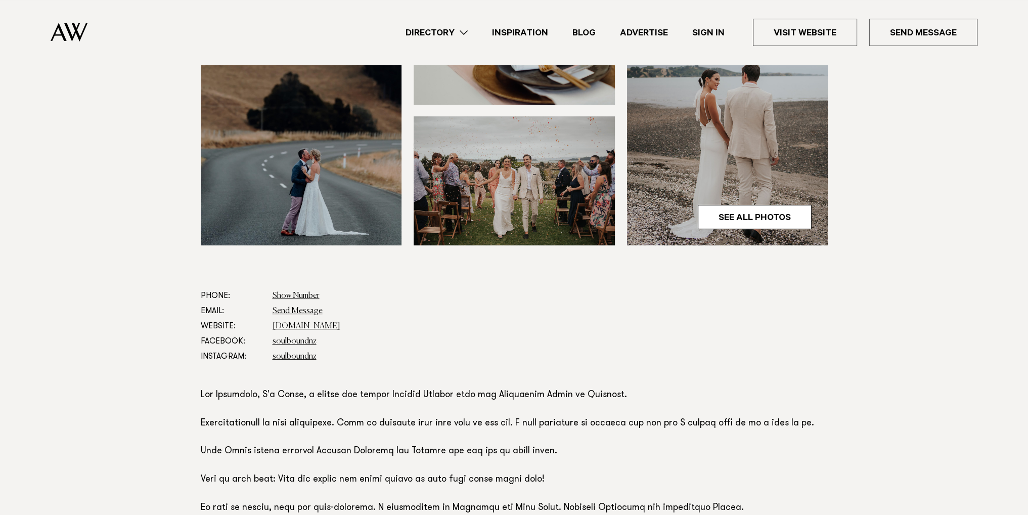
scroll to position [506, 0]
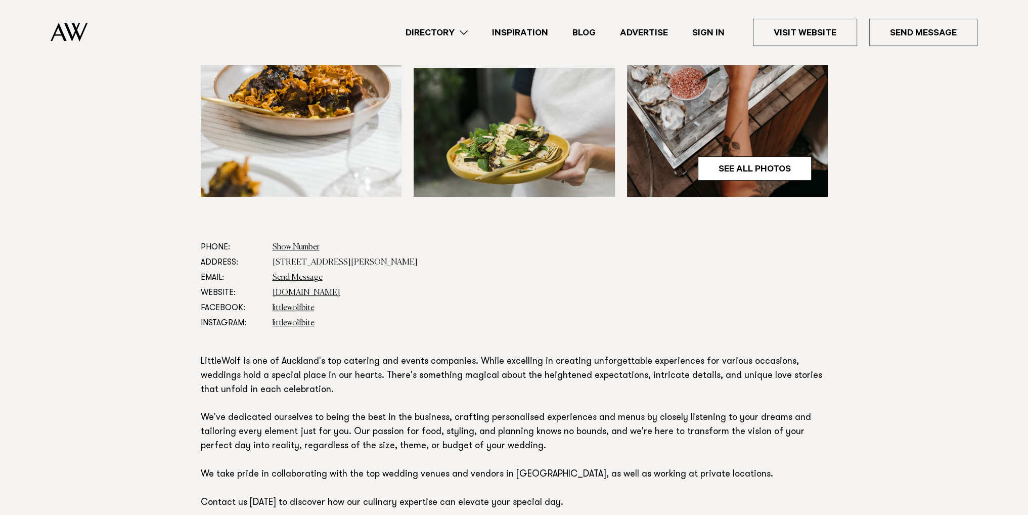
scroll to position [405, 0]
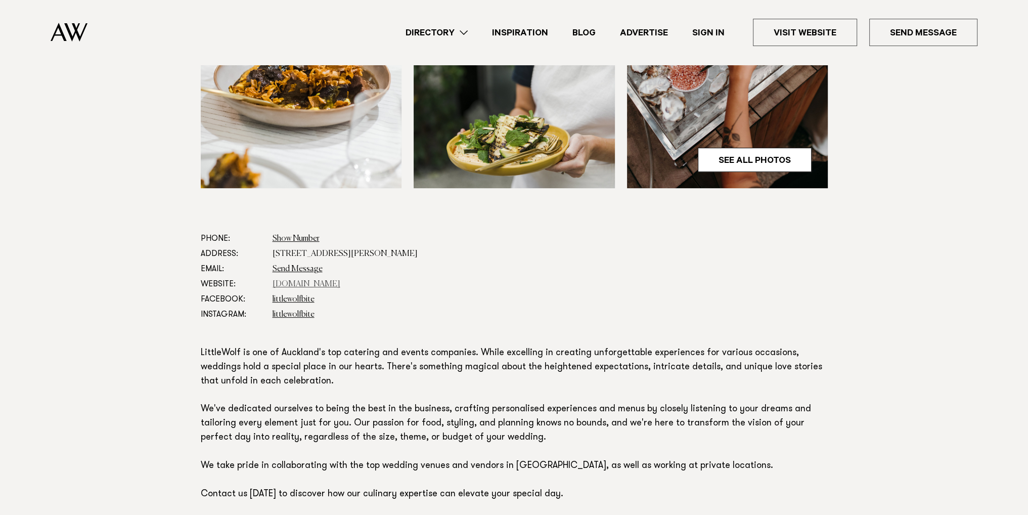
click at [336, 283] on link "[DOMAIN_NAME]" at bounding box center [307, 284] width 68 height 8
